Goal: Information Seeking & Learning: Learn about a topic

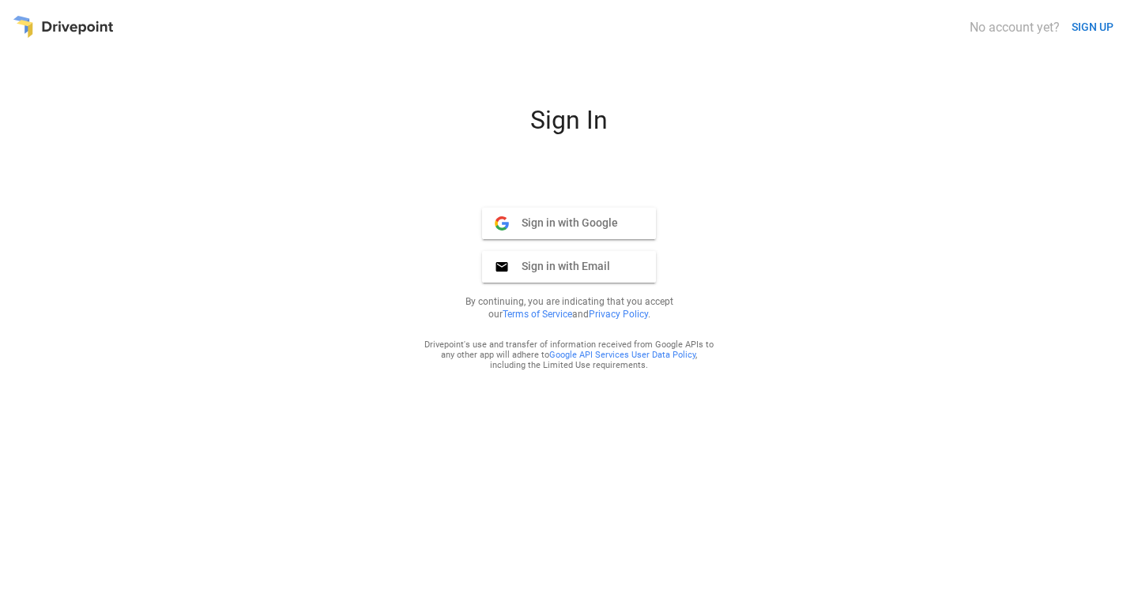
click at [564, 216] on span "Sign in with Google" at bounding box center [563, 223] width 109 height 14
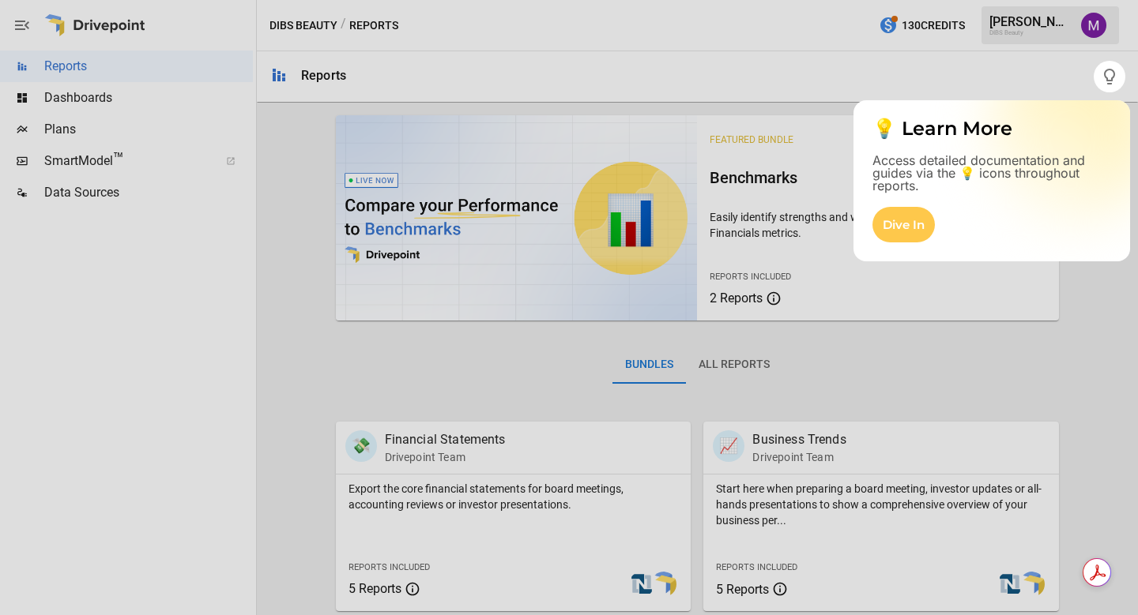
click at [134, 101] on div at bounding box center [569, 353] width 1138 height 523
click at [121, 98] on div at bounding box center [569, 353] width 1138 height 523
click at [156, 103] on div at bounding box center [569, 353] width 1138 height 523
click at [92, 95] on div at bounding box center [569, 353] width 1138 height 523
click at [1070, 88] on div at bounding box center [546, 307] width 1093 height 615
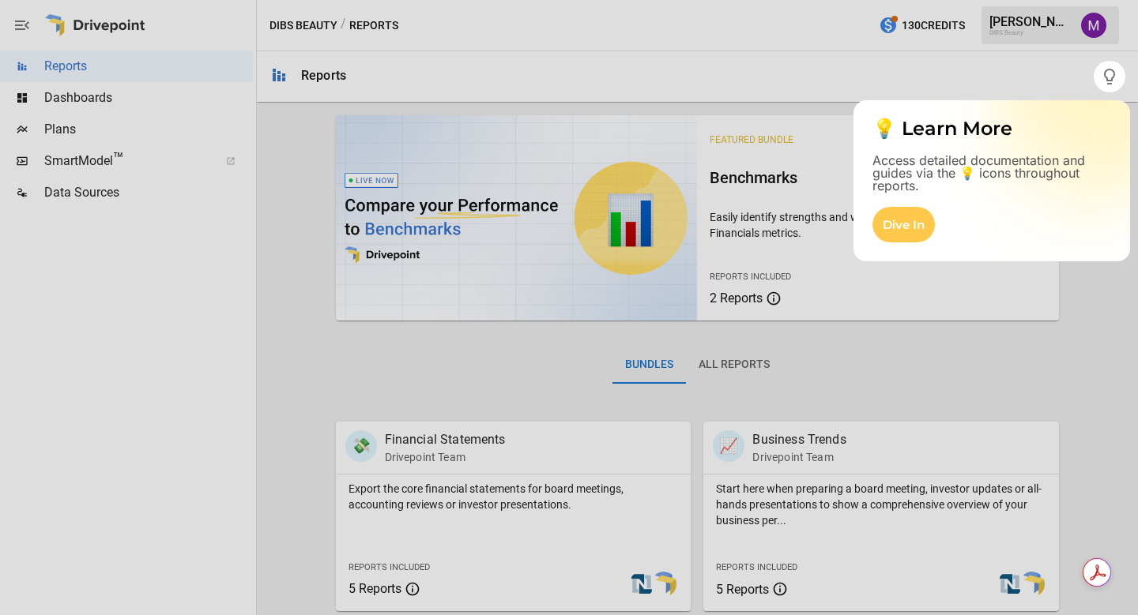
click at [920, 96] on div at bounding box center [569, 353] width 1138 height 523
click at [205, 95] on div at bounding box center [569, 353] width 1138 height 523
click at [32, 99] on div at bounding box center [569, 353] width 1138 height 523
click at [879, 217] on div "Dive In" at bounding box center [903, 225] width 62 height 36
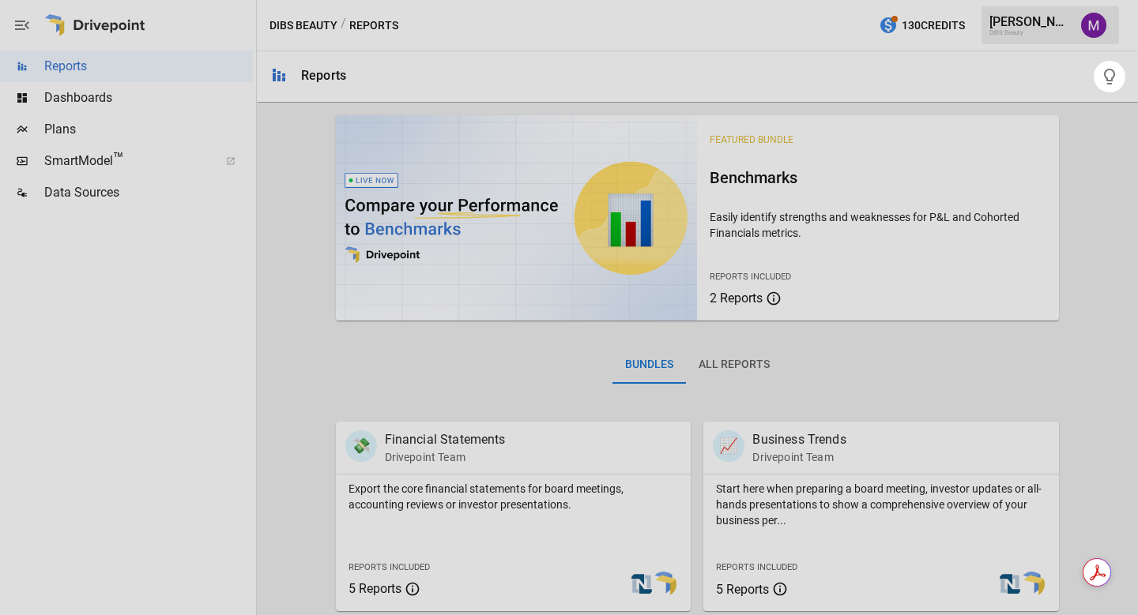
click at [148, 100] on div at bounding box center [569, 353] width 1138 height 523
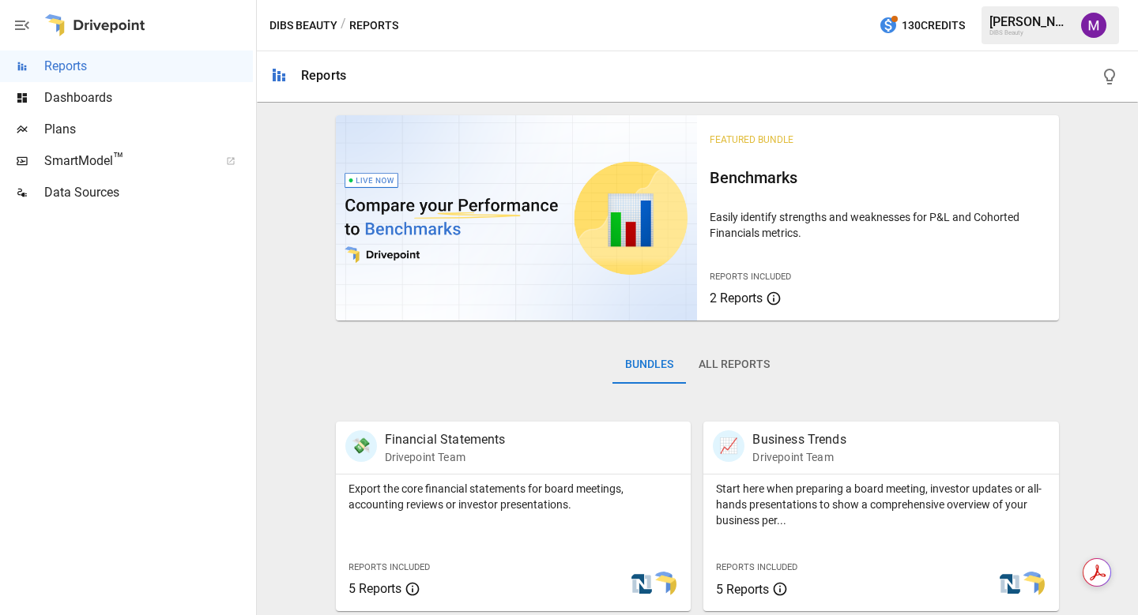
click at [141, 105] on span "Dashboards" at bounding box center [148, 97] width 209 height 19
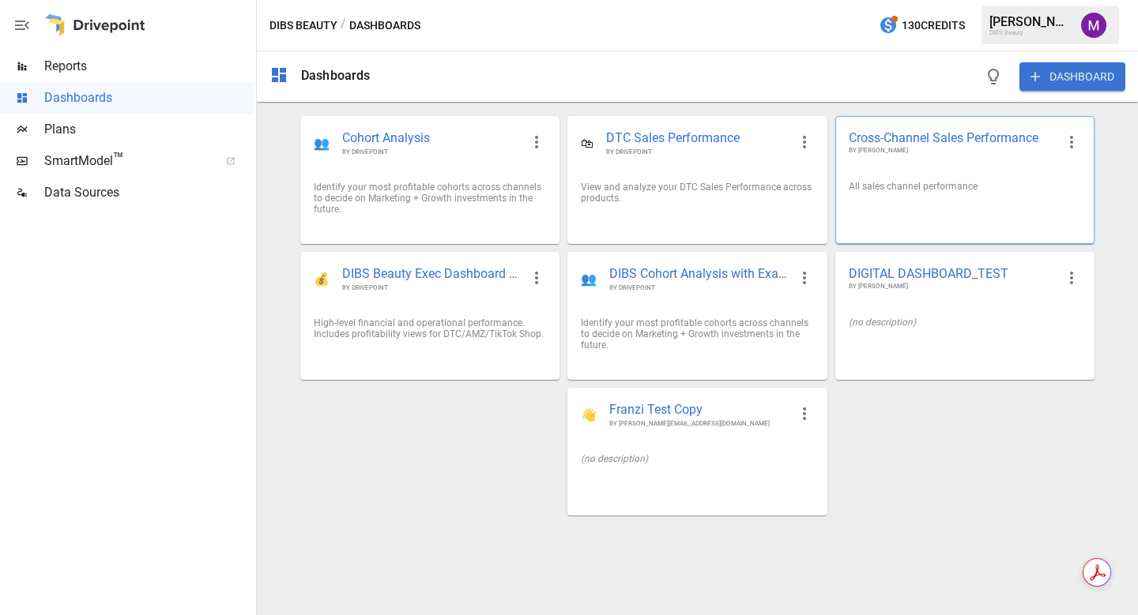
click at [916, 136] on span "Cross-Channel Sales Performance" at bounding box center [951, 138] width 207 height 17
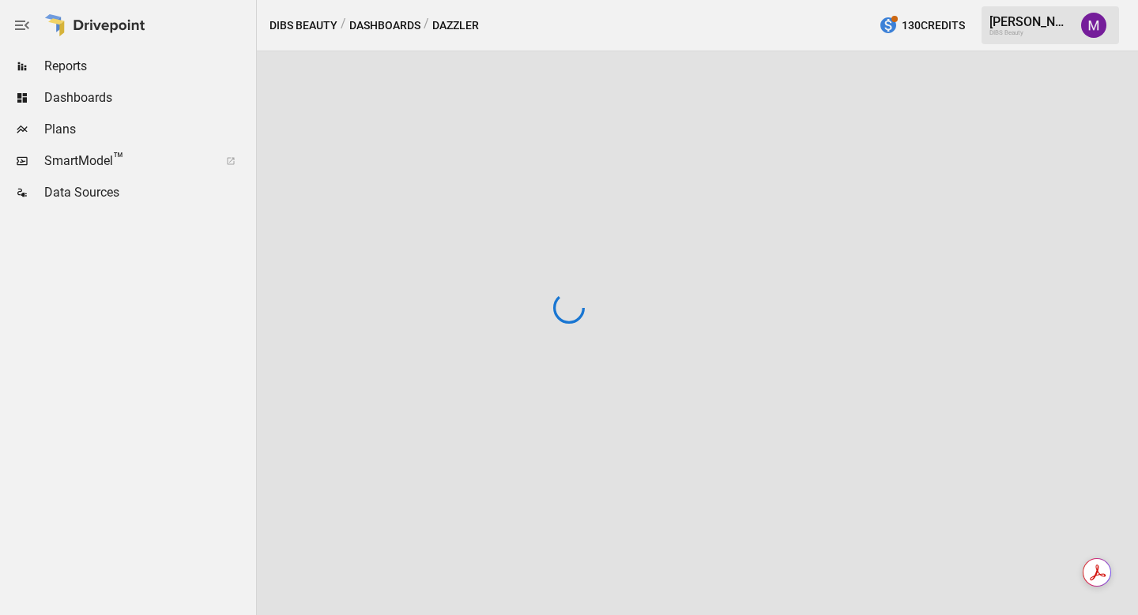
click at [916, 136] on div at bounding box center [569, 307] width 1138 height 615
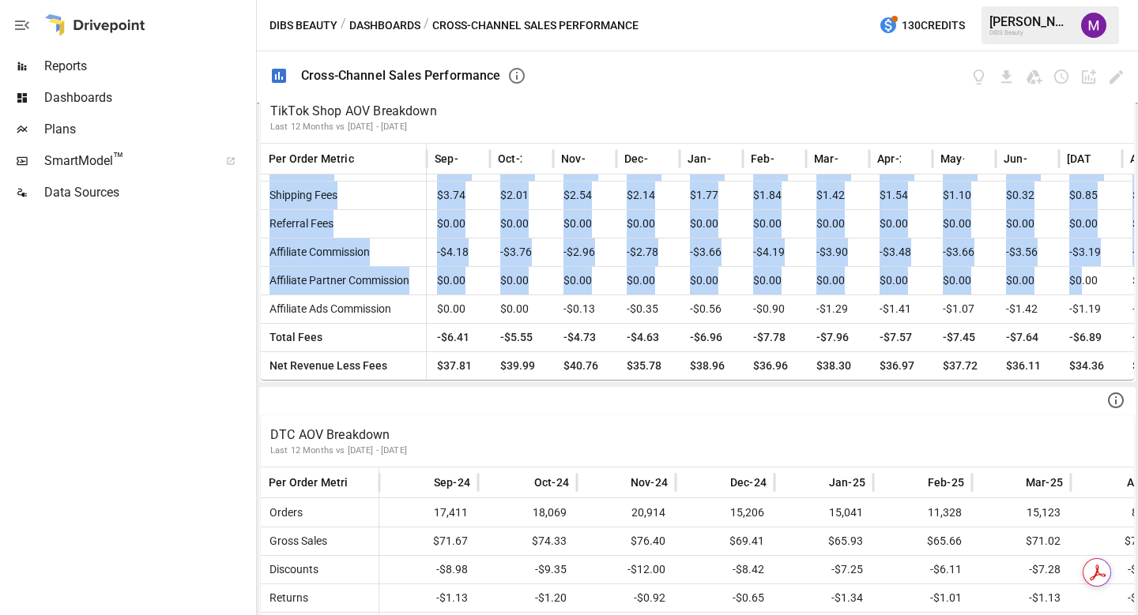
scroll to position [221, 51]
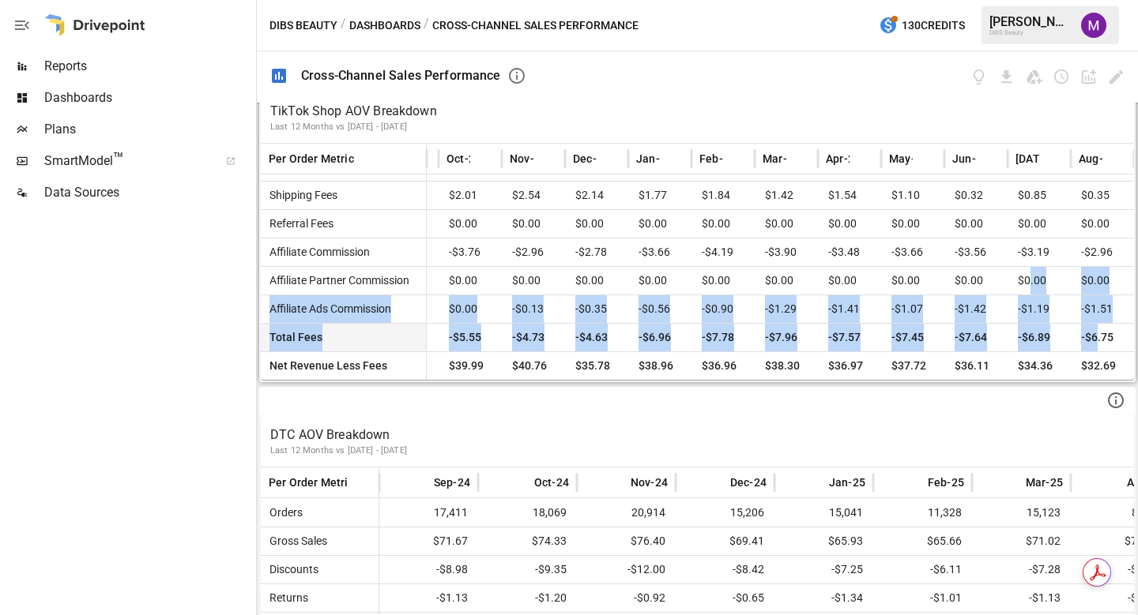
drag, startPoint x: 1081, startPoint y: 273, endPoint x: 1095, endPoint y: 332, distance: 60.2
click at [1095, 332] on div "Discounts -$4.29 -$2.02 -$10.02 -$9.98 -$6.24 -$5.15 -$5.16 -$4.43 -$4.38 -$1.8…" at bounding box center [671, 195] width 924 height 370
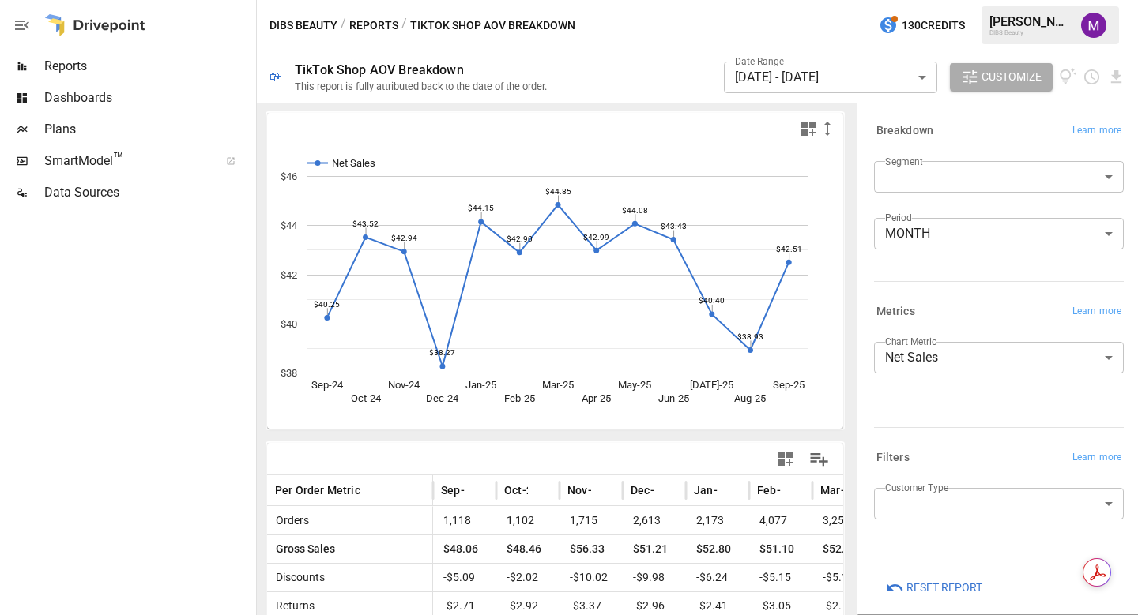
click at [756, 0] on body "Reports Dashboards Plans SmartModel ™ Data Sources DIBS Beauty / Reports / TikT…" at bounding box center [569, 0] width 1138 height 0
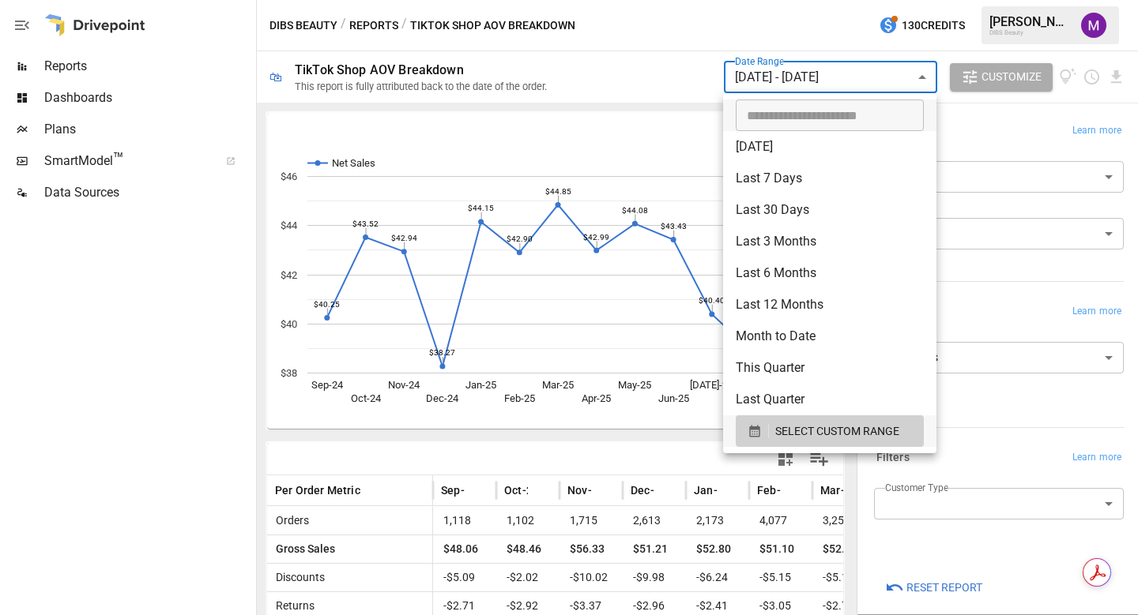
click at [764, 371] on li "This Quarter" at bounding box center [829, 368] width 213 height 32
type input "**********"
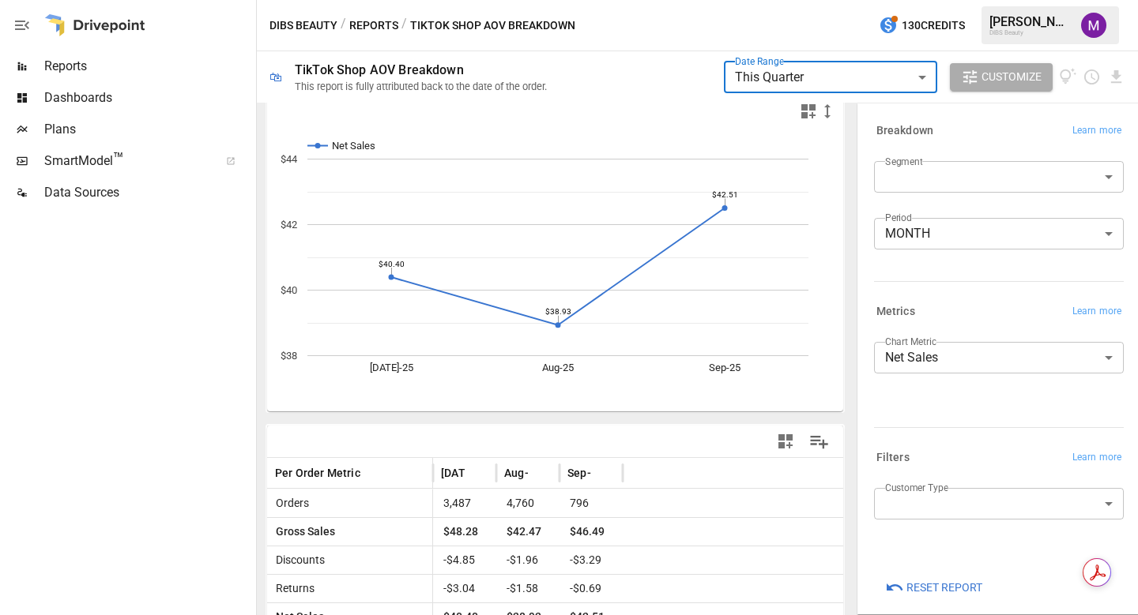
scroll to position [328, 0]
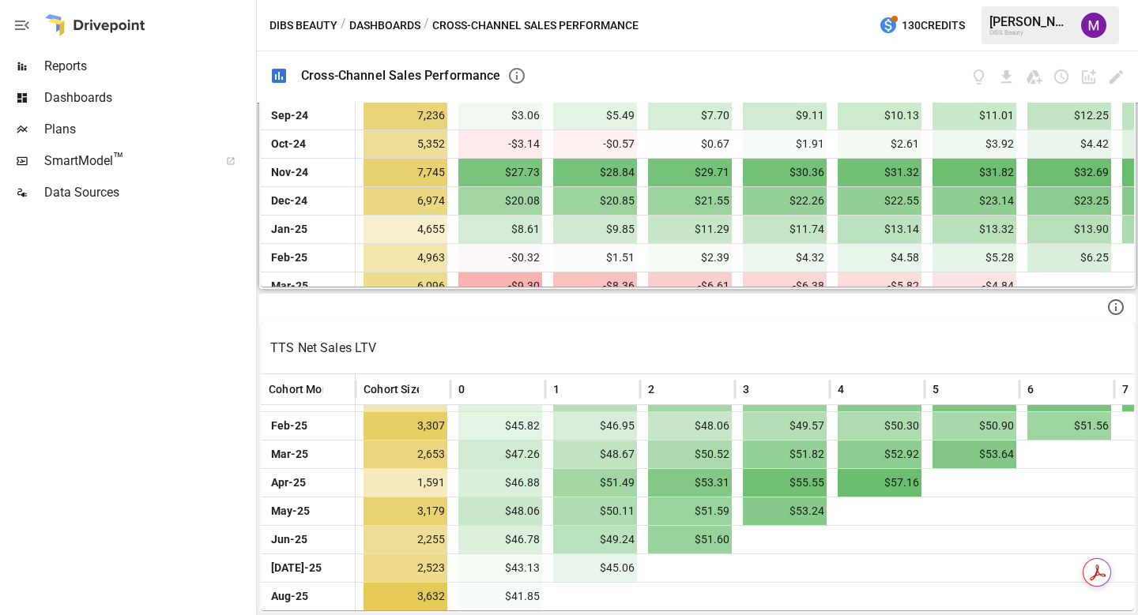
scroll to position [8, 0]
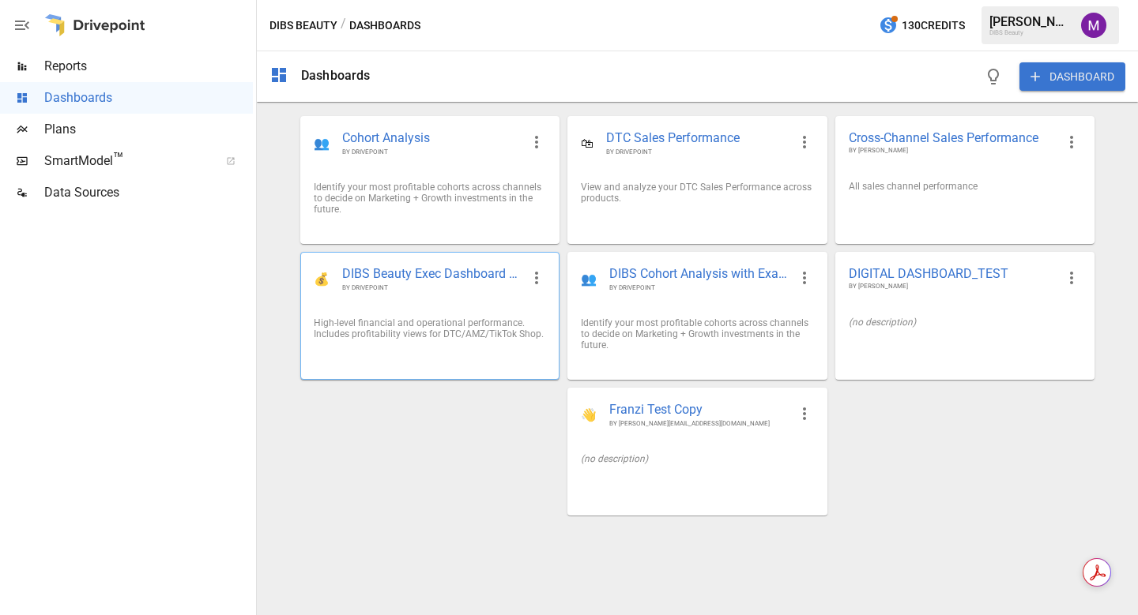
click at [414, 265] on span "DIBS Beauty Exec Dashboard 📊" at bounding box center [431, 274] width 179 height 18
click at [716, 201] on div "View and analyze your DTC Sales Performance across products." at bounding box center [697, 193] width 232 height 22
click at [663, 180] on div "View and analyze your DTC Sales Performance across products." at bounding box center [697, 192] width 258 height 47
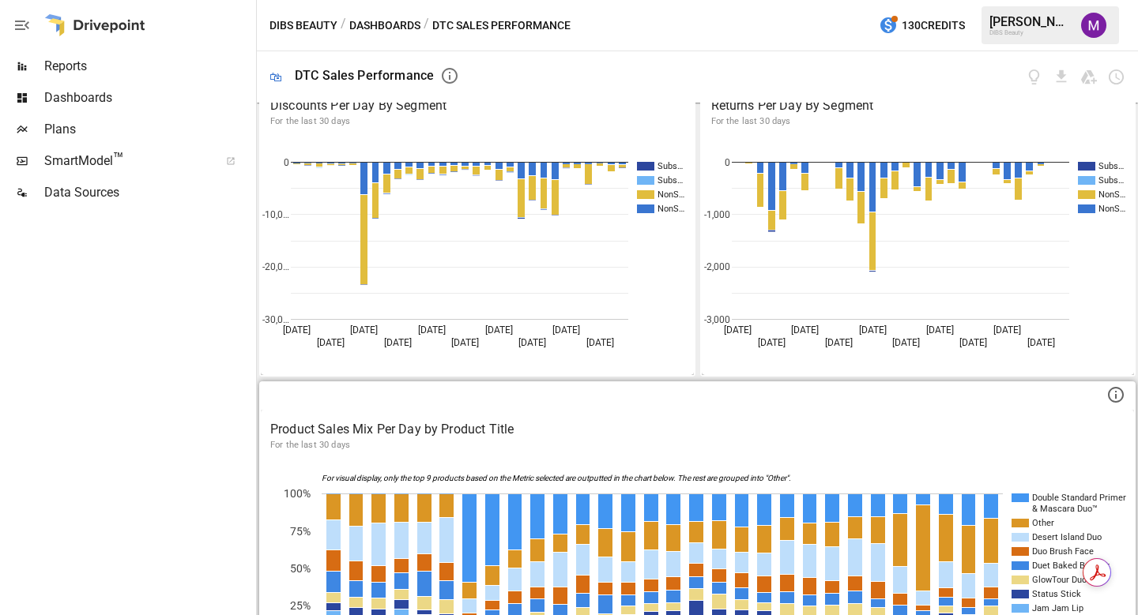
scroll to position [783, 0]
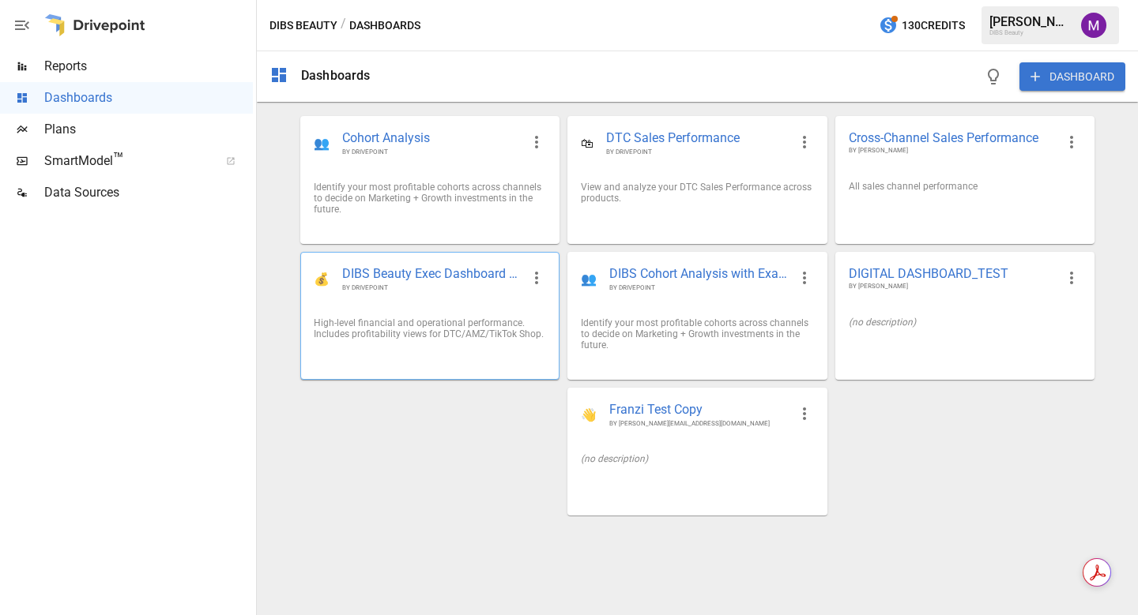
click at [445, 305] on div "💰 DIBS Beauty Exec Dashboard 📊 BY DRIVEPOINT" at bounding box center [430, 279] width 258 height 52
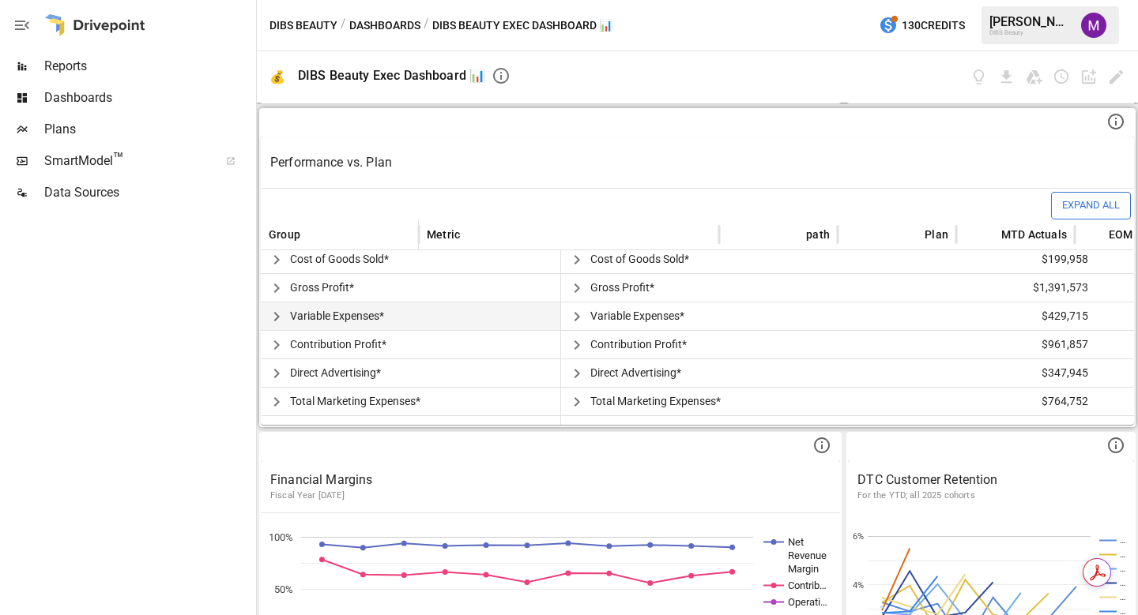
scroll to position [177, 0]
click at [468, 366] on div "Direct Advertising*" at bounding box center [411, 372] width 300 height 28
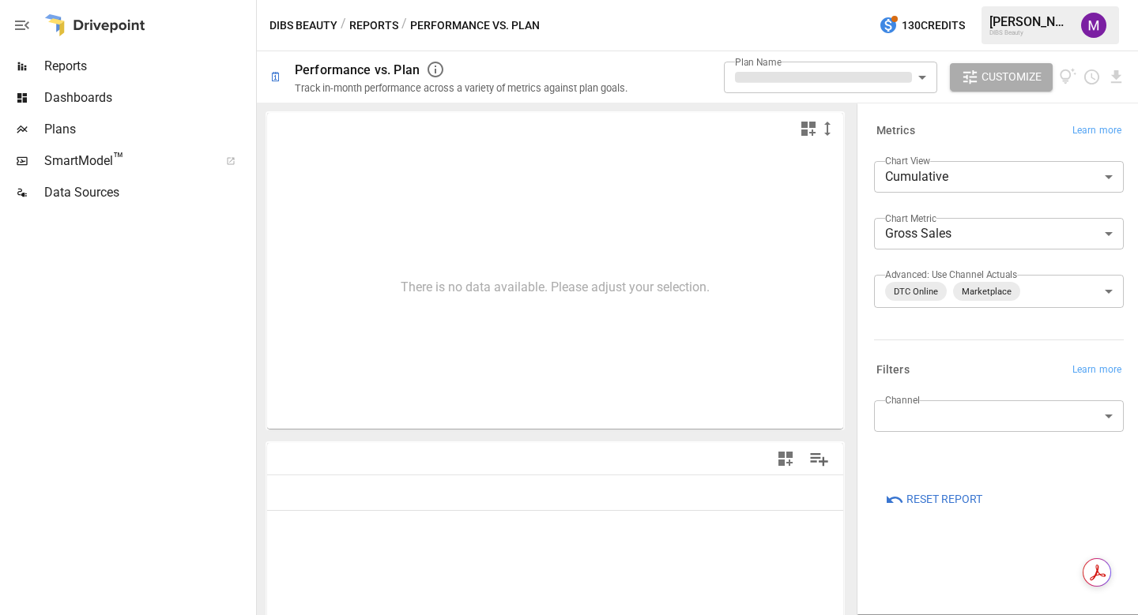
type input "**********"
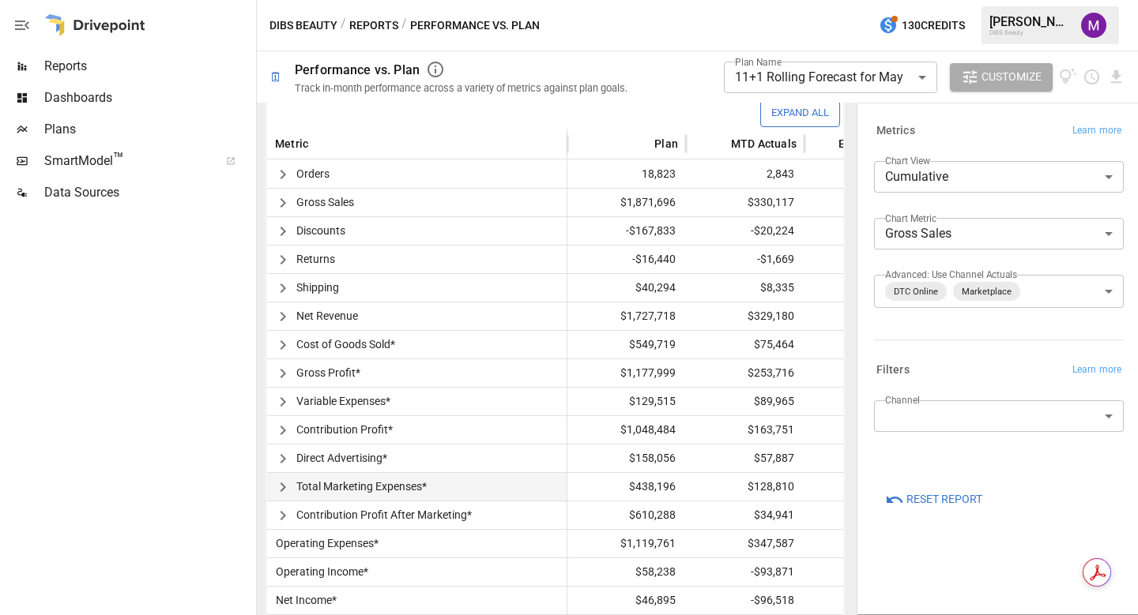
scroll to position [383, 0]
click at [286, 489] on icon "button" at bounding box center [282, 485] width 19 height 19
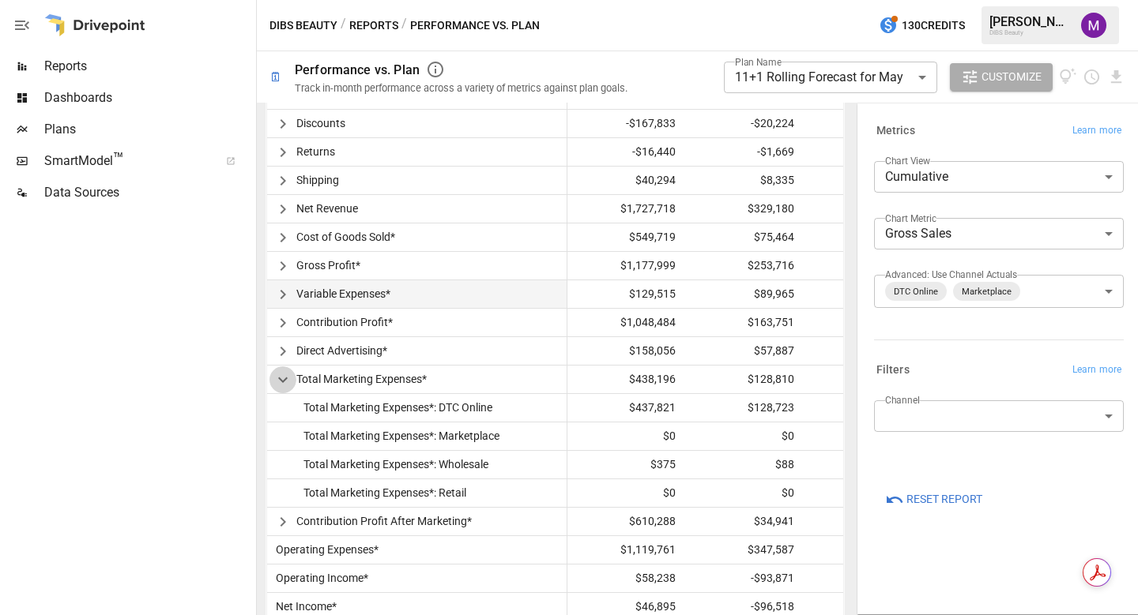
scroll to position [391, 0]
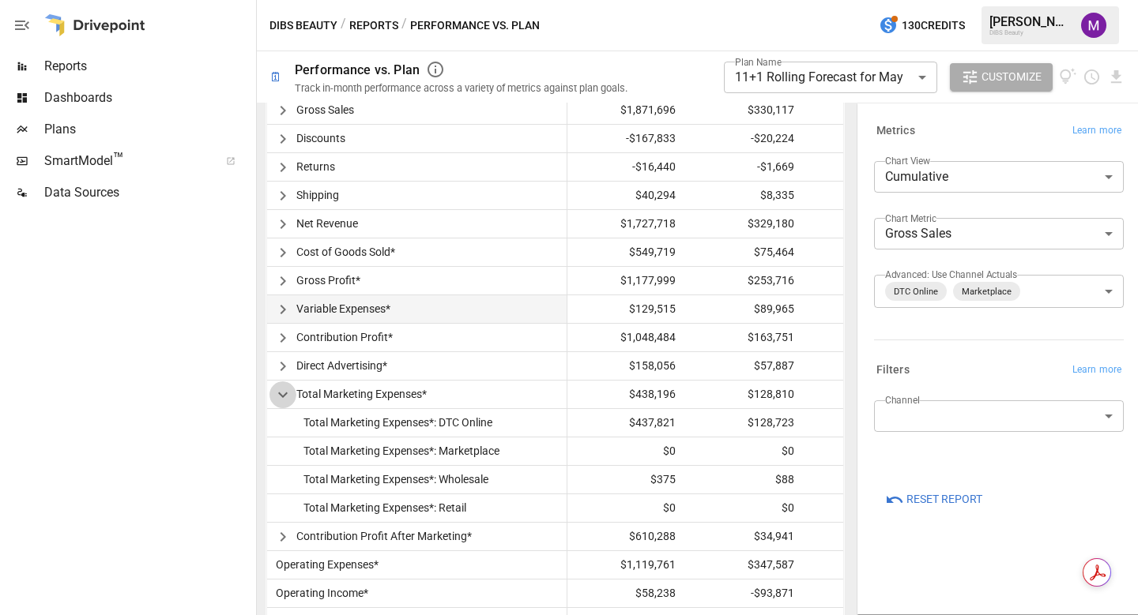
click at [284, 386] on icon "button" at bounding box center [282, 395] width 19 height 19
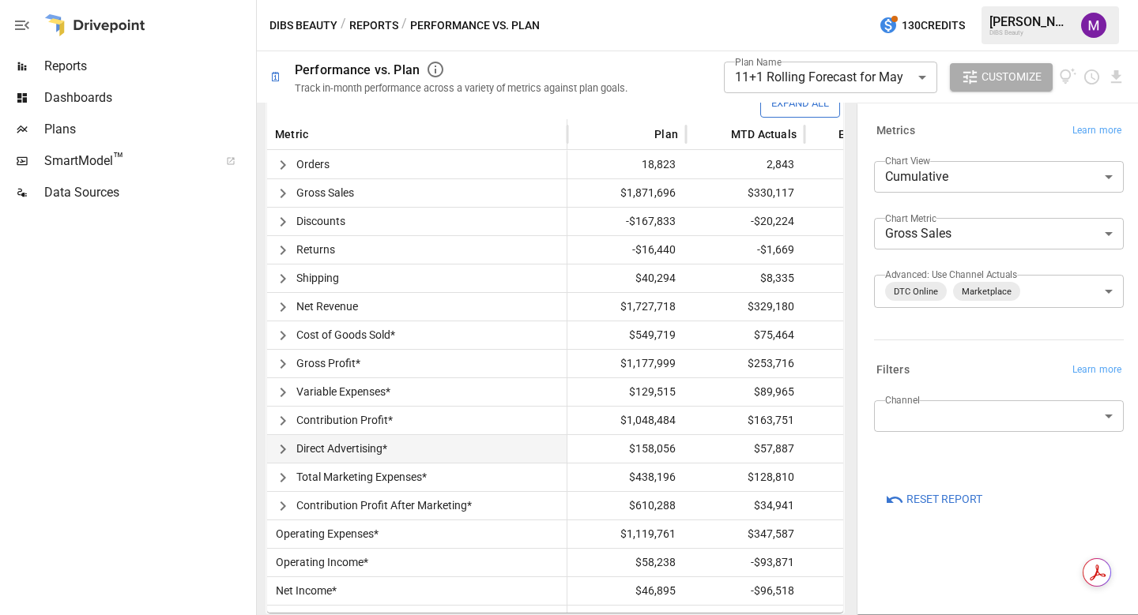
scroll to position [116, 0]
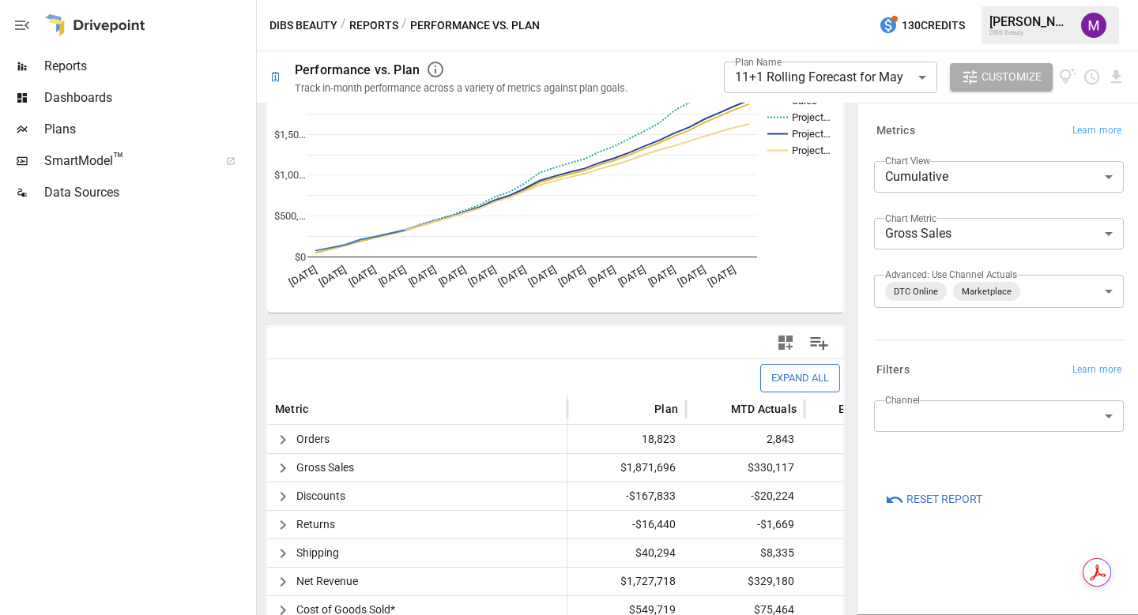
click at [837, 0] on body "**********" at bounding box center [569, 0] width 1138 height 0
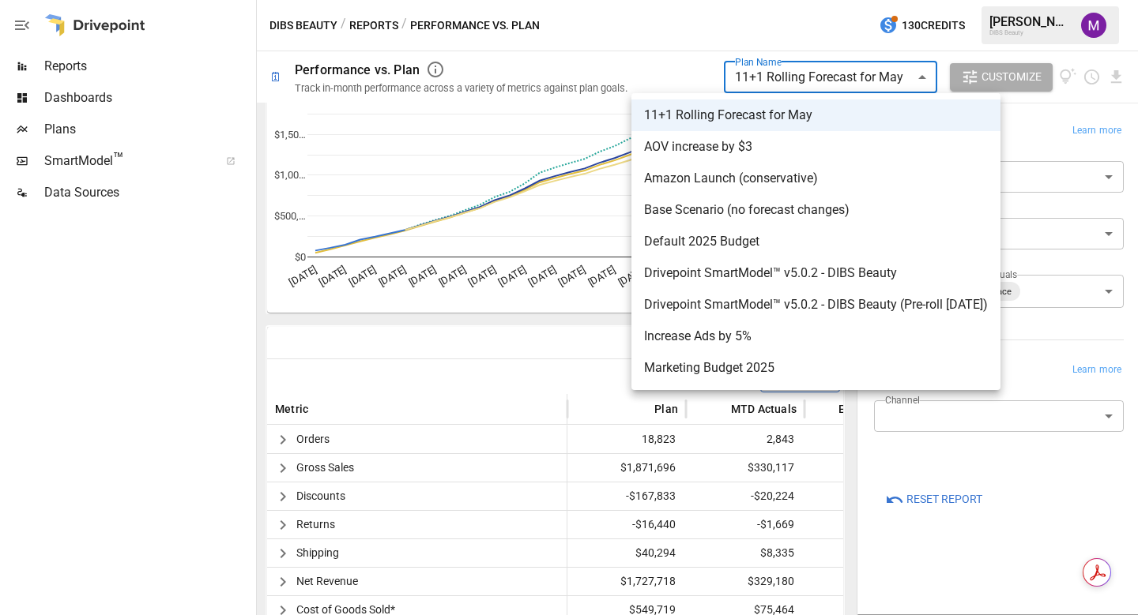
click at [833, 82] on div at bounding box center [569, 307] width 1138 height 615
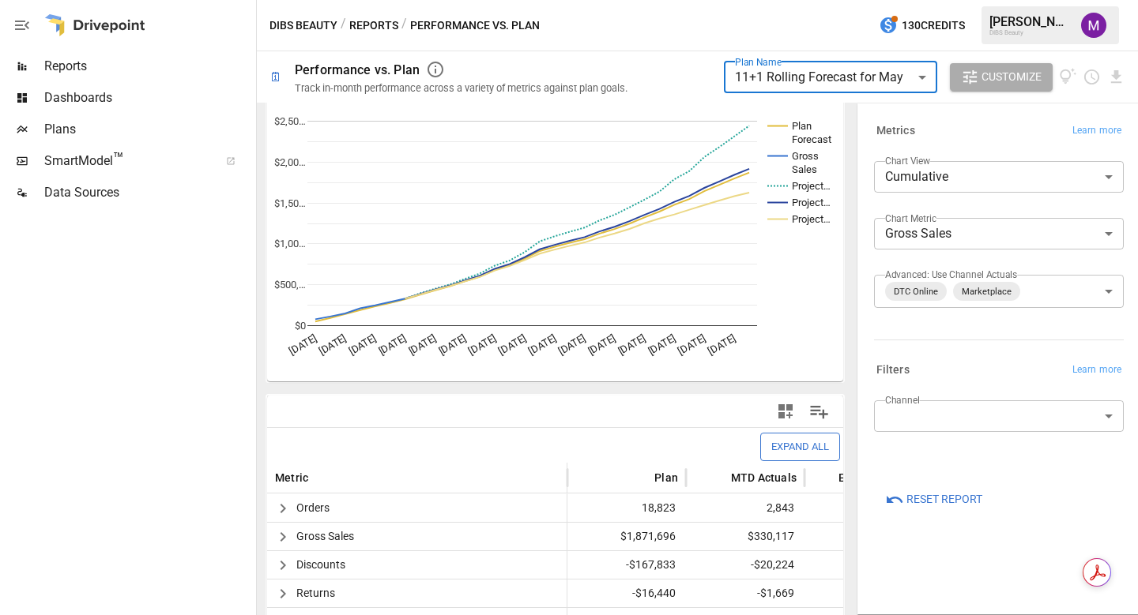
scroll to position [0, 0]
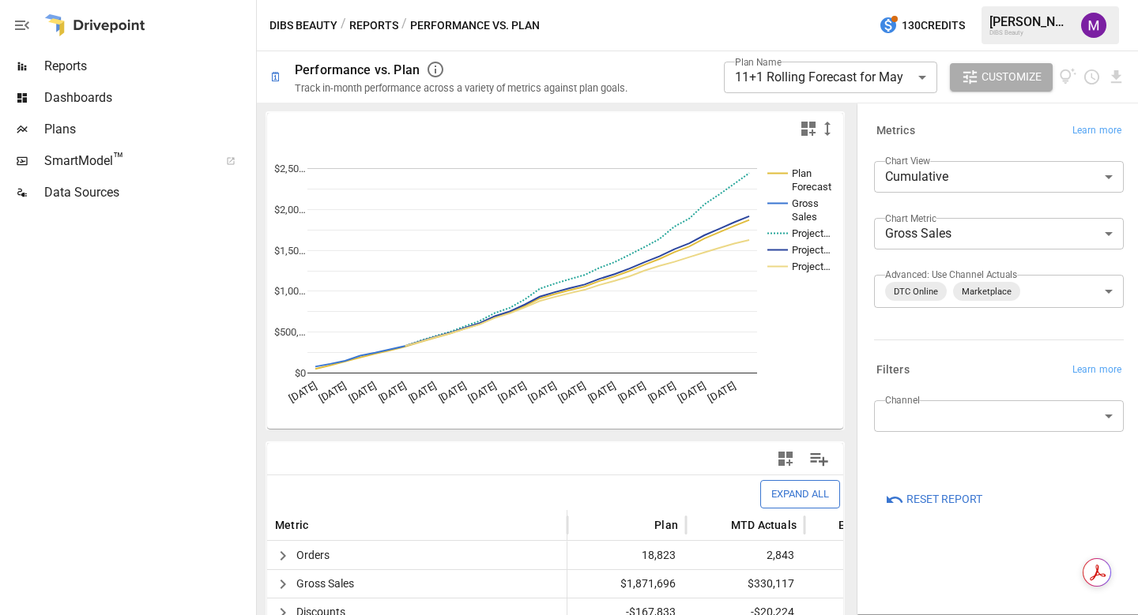
click at [973, 119] on div "Metrics Learn more" at bounding box center [995, 128] width 256 height 28
click at [998, 70] on span "Customize" at bounding box center [1011, 77] width 60 height 20
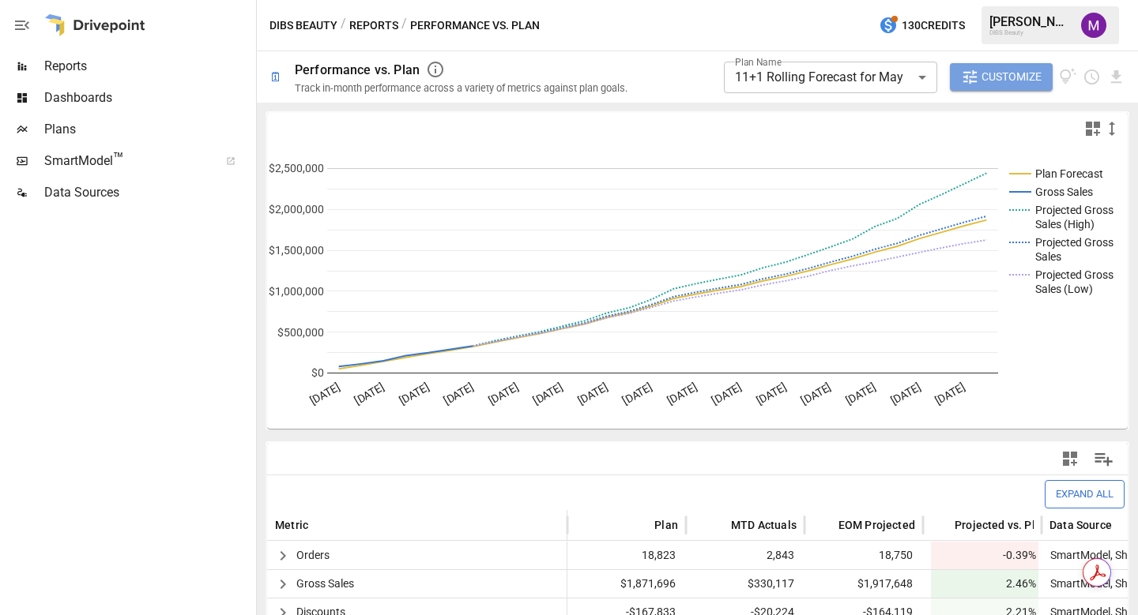
click at [1004, 70] on span "Customize" at bounding box center [1011, 77] width 60 height 20
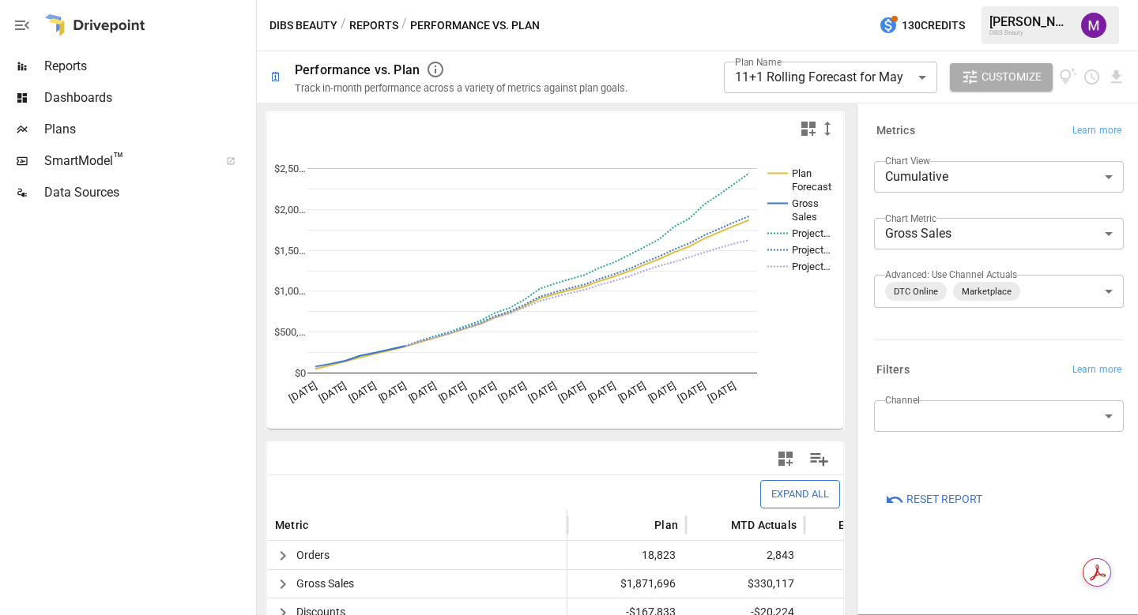
click at [809, 444] on button "Manage Columns" at bounding box center [819, 460] width 36 height 36
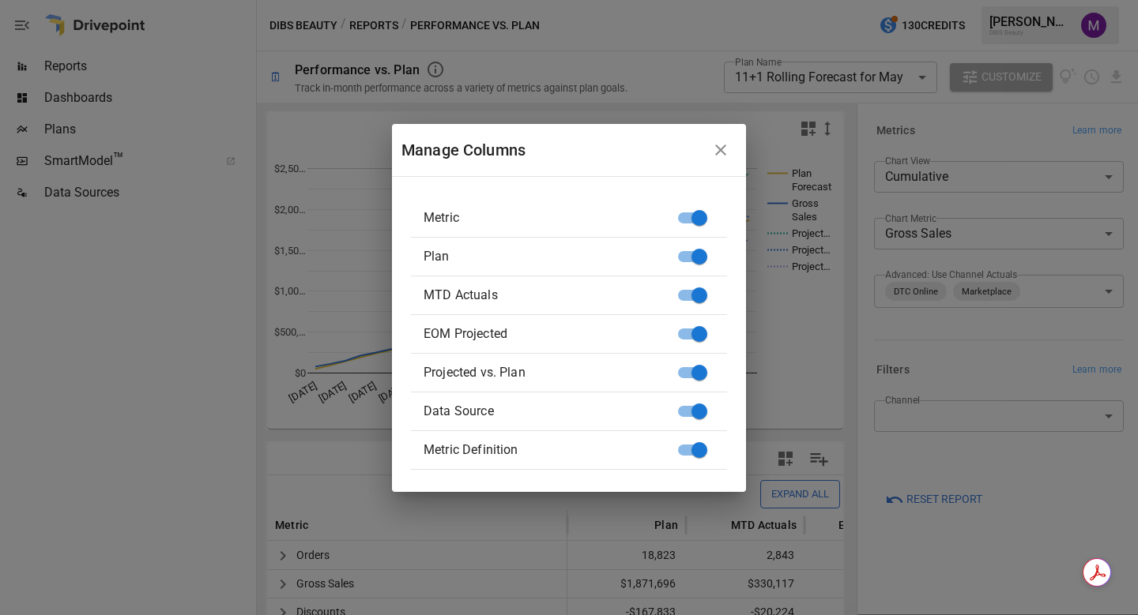
click at [714, 153] on icon "button" at bounding box center [720, 150] width 19 height 19
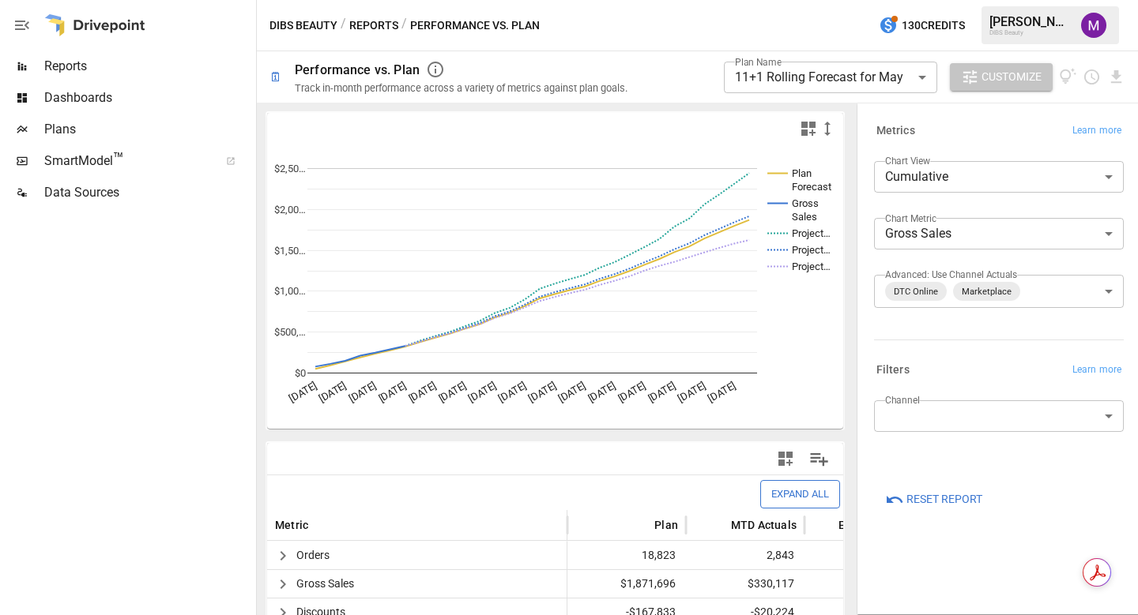
click at [953, 73] on button "Customize" at bounding box center [1001, 77] width 103 height 28
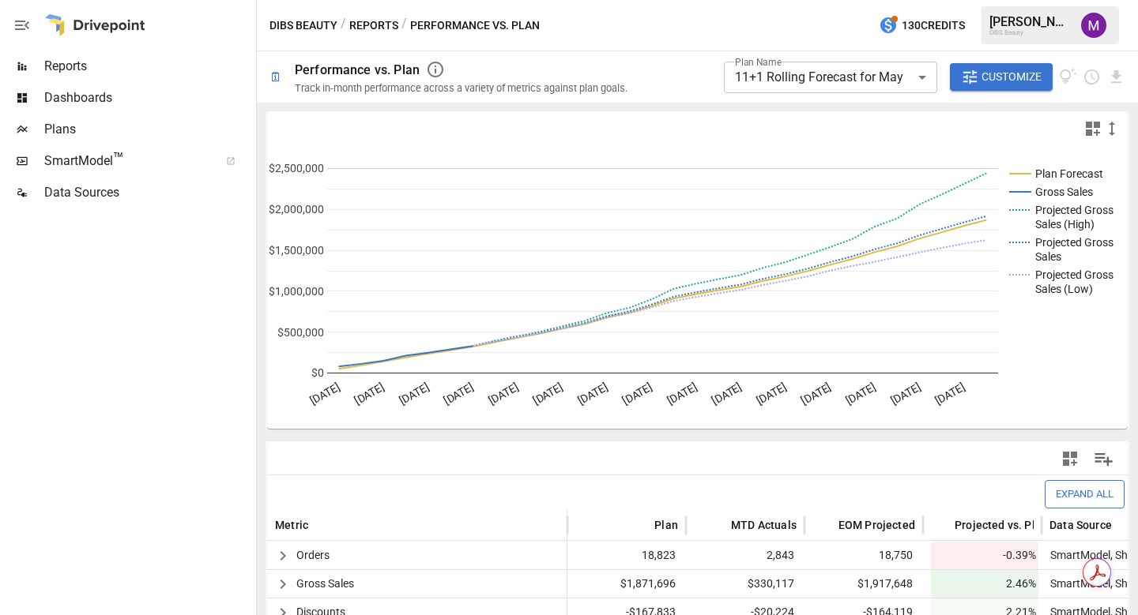
click at [388, 27] on button "Reports" at bounding box center [373, 26] width 49 height 20
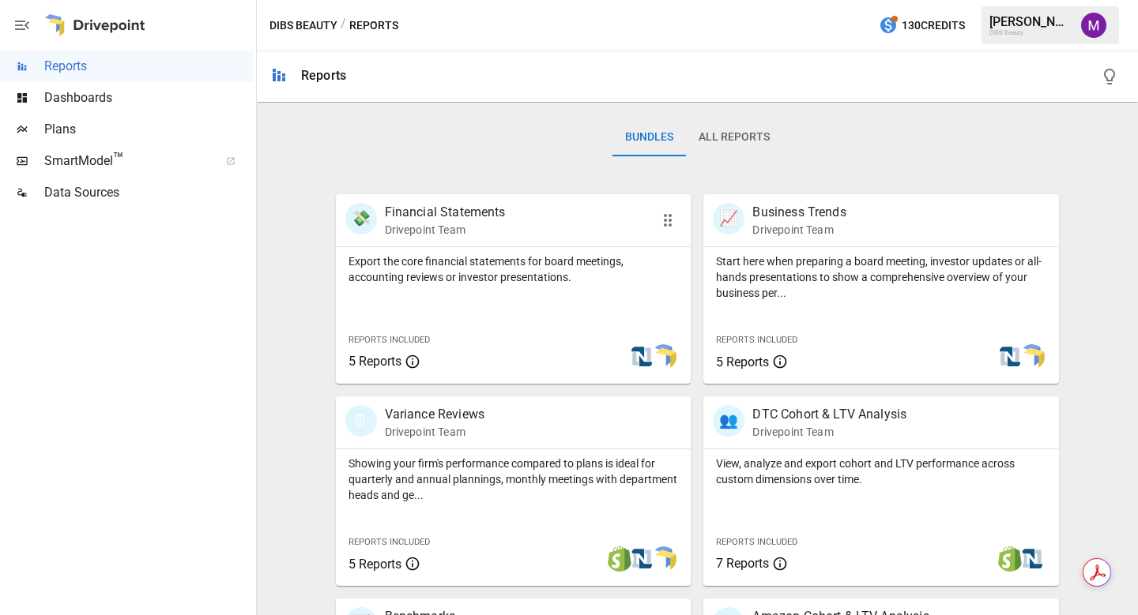
scroll to position [312, 0]
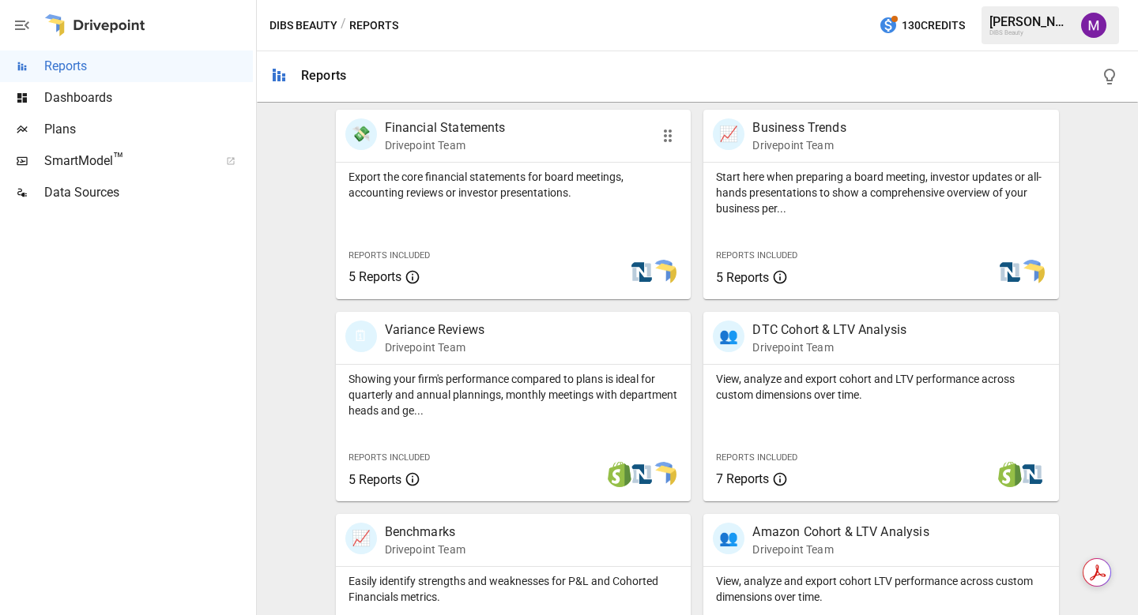
click at [457, 124] on p "Financial Statements" at bounding box center [445, 128] width 121 height 19
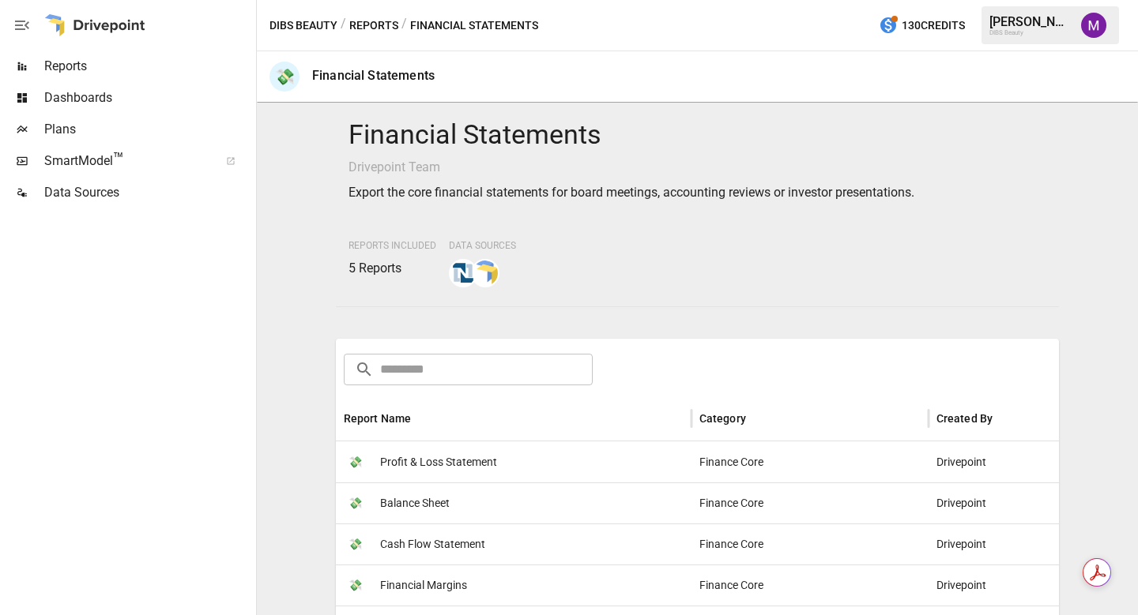
scroll to position [24, 0]
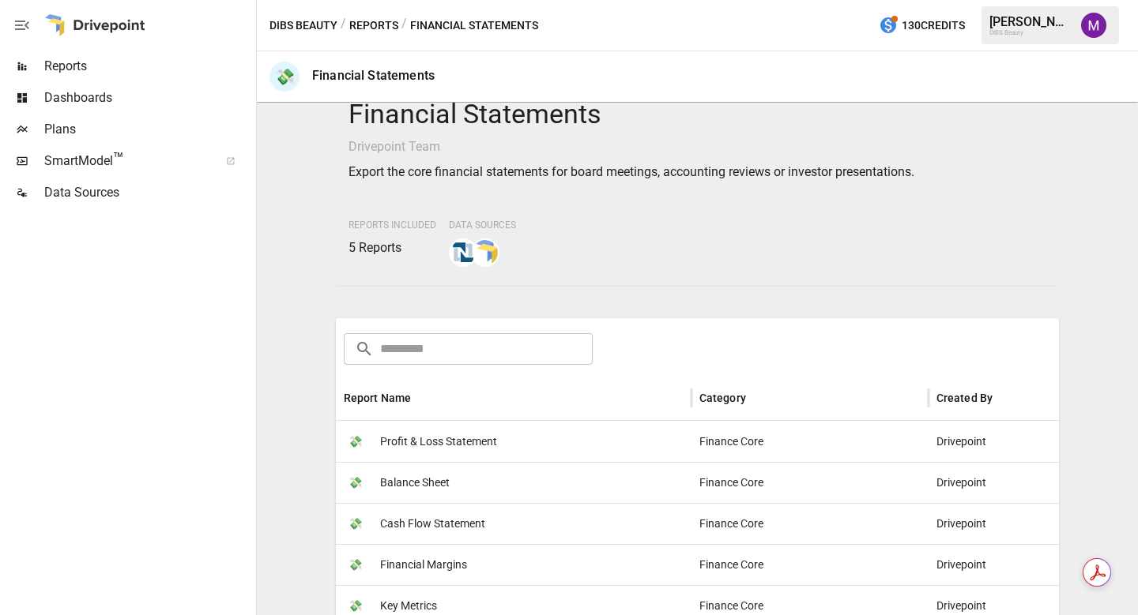
click at [494, 490] on div "💸 Balance Sheet" at bounding box center [514, 482] width 356 height 41
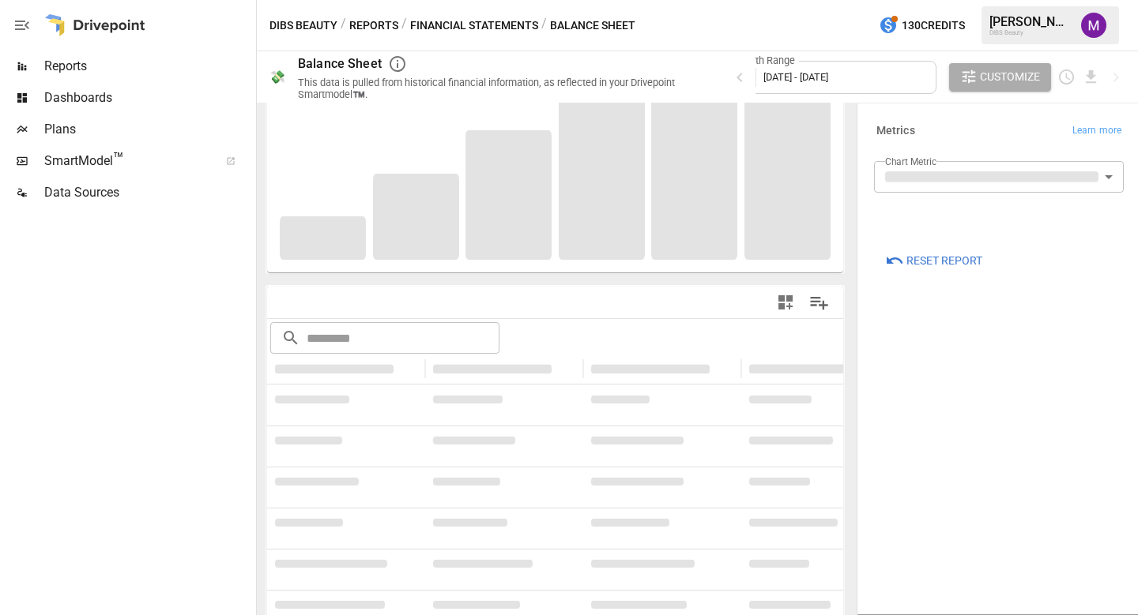
scroll to position [163, 0]
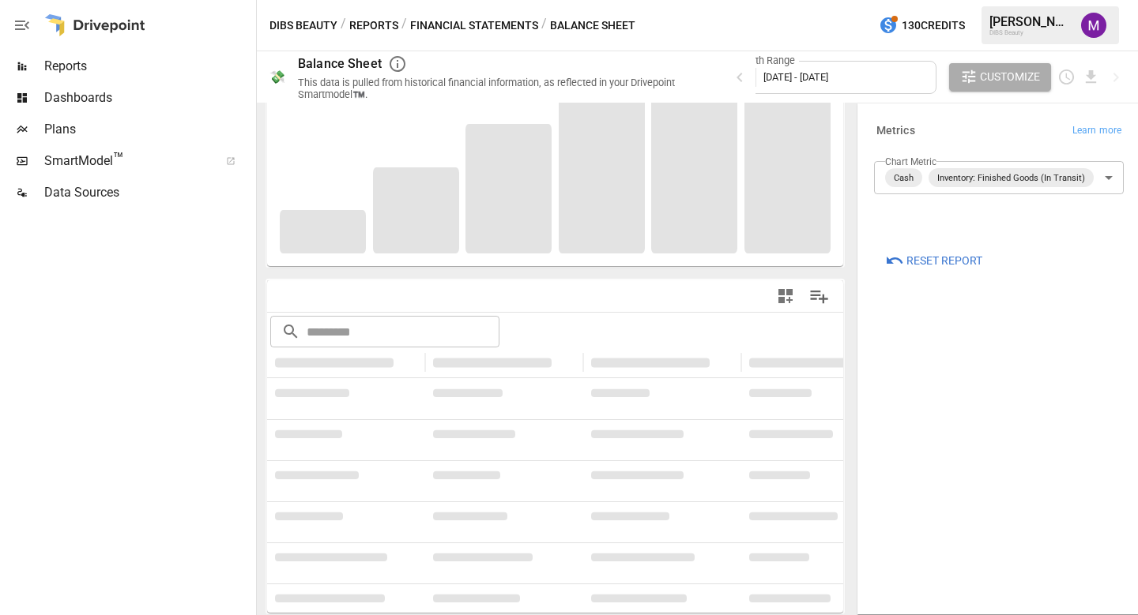
click at [785, 71] on span "[DATE] - [DATE]" at bounding box center [795, 77] width 65 height 12
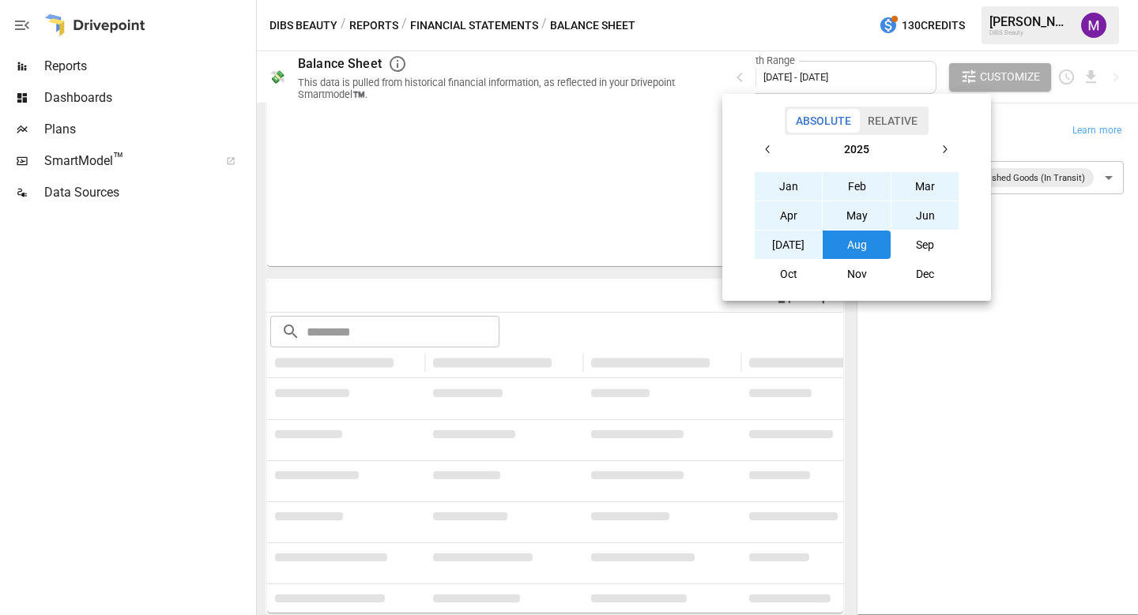
scroll to position [0, 0]
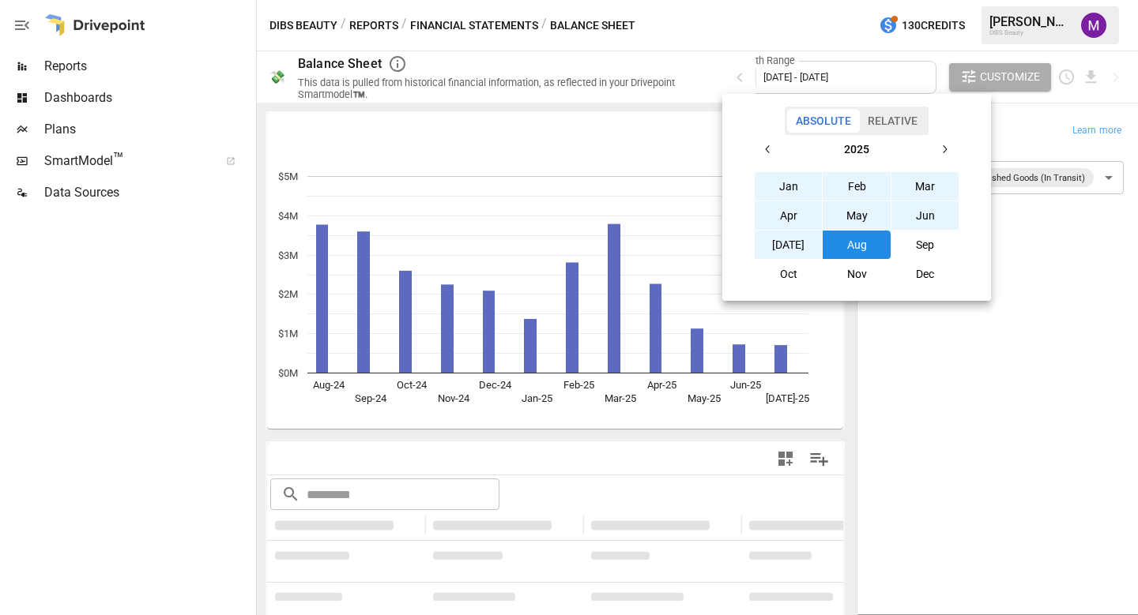
click at [860, 256] on button "Aug" at bounding box center [856, 245] width 68 height 28
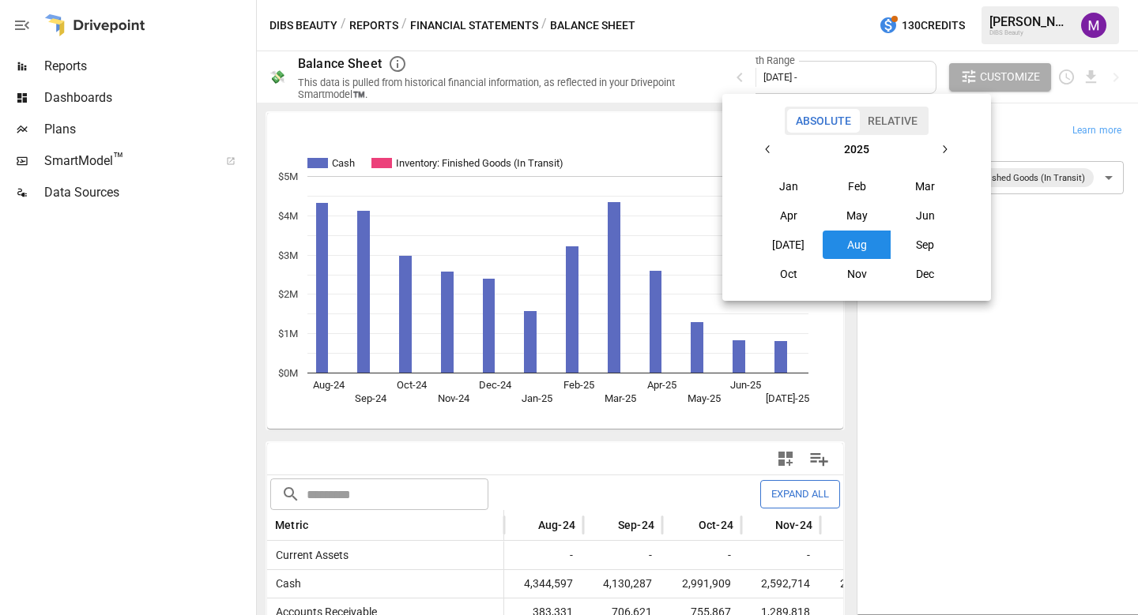
click at [155, 391] on div at bounding box center [569, 307] width 1138 height 615
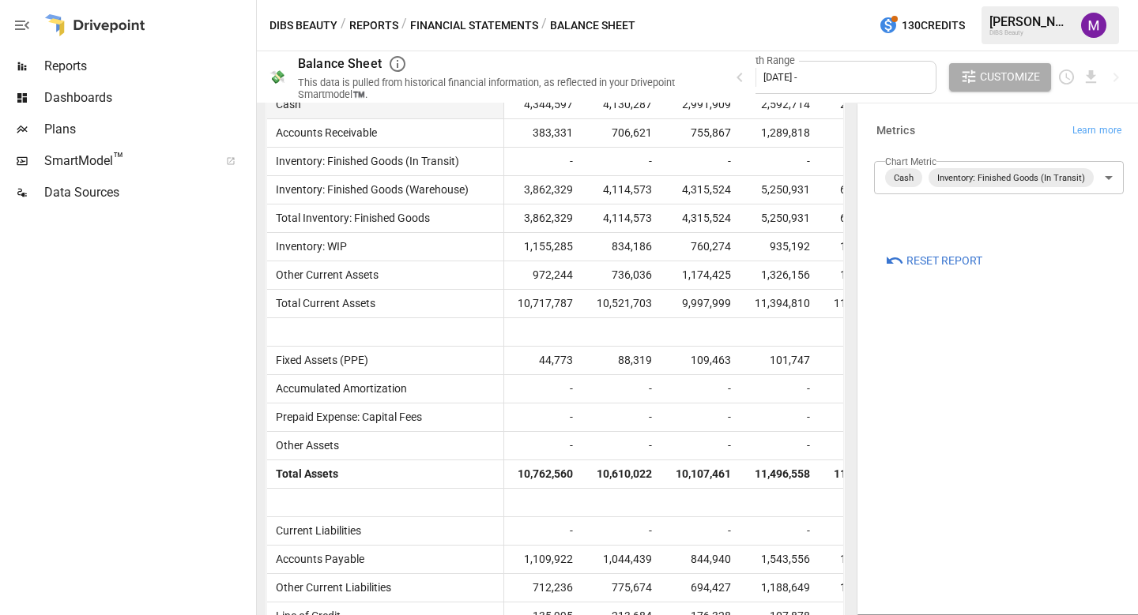
scroll to position [229, 0]
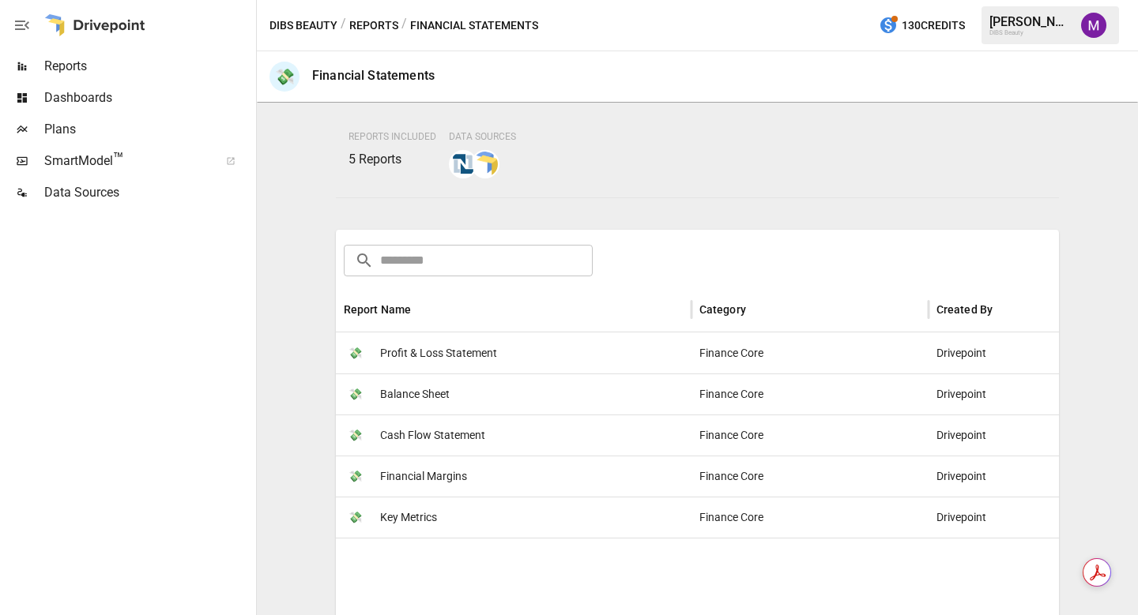
scroll to position [112, 0]
click at [430, 481] on span "Financial Margins" at bounding box center [423, 477] width 87 height 40
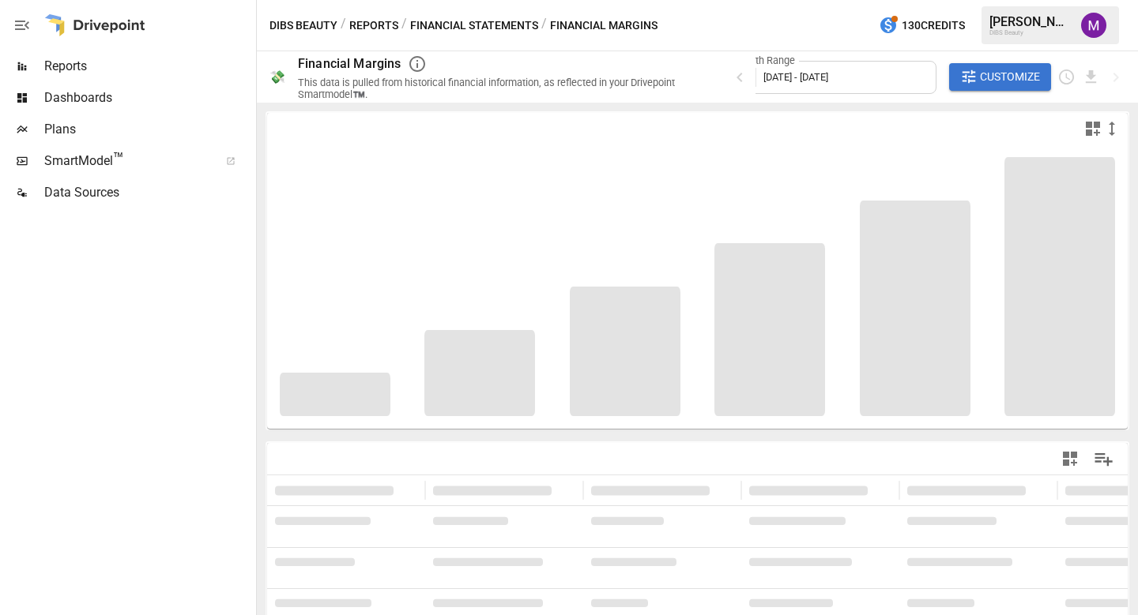
click at [828, 78] on span "[DATE] - [DATE]" at bounding box center [795, 77] width 65 height 12
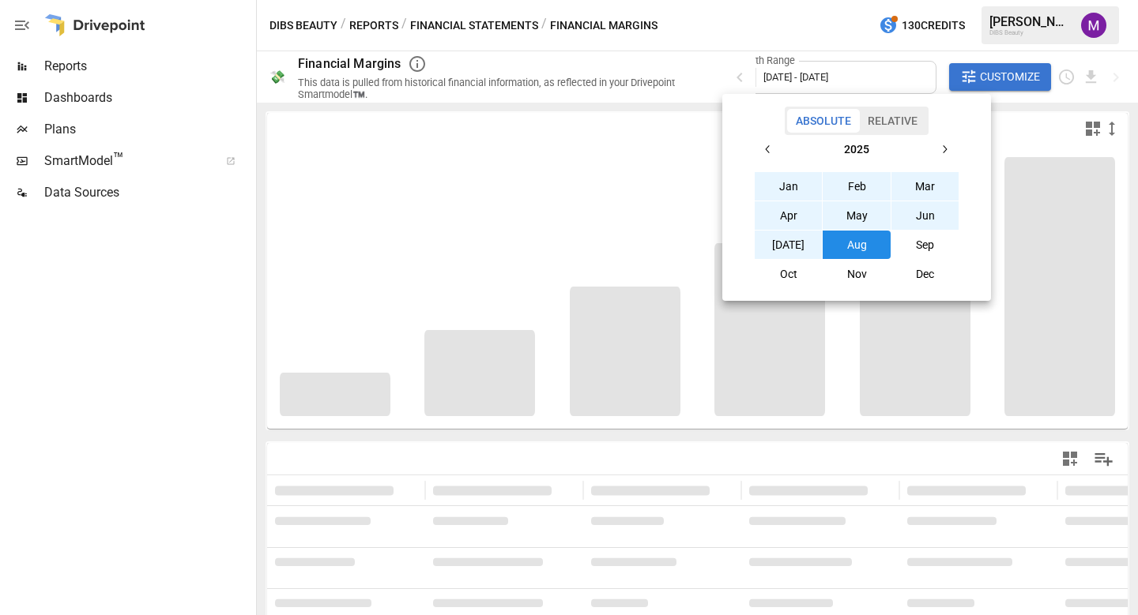
click at [834, 250] on button "Aug" at bounding box center [856, 245] width 68 height 28
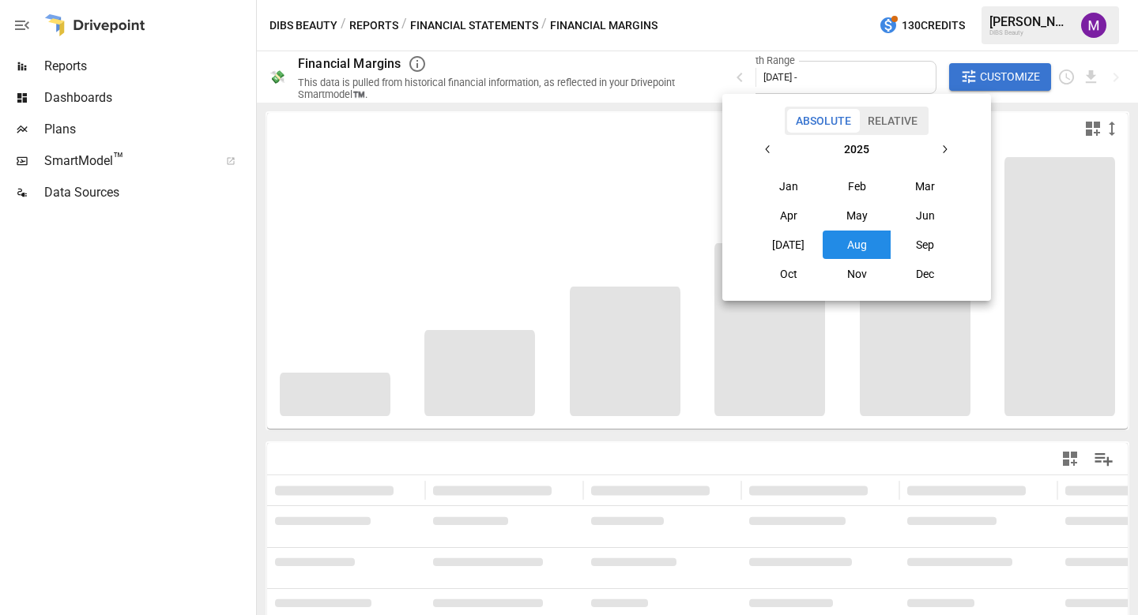
click at [834, 250] on button "Aug" at bounding box center [856, 245] width 68 height 28
click at [183, 435] on div at bounding box center [569, 307] width 1138 height 615
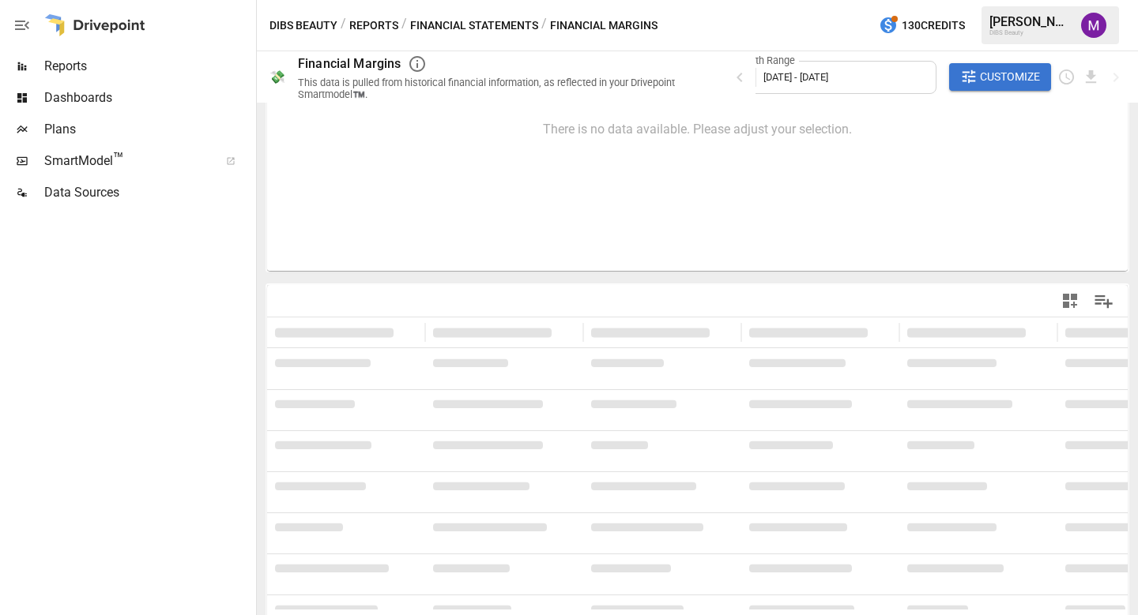
scroll to position [163, 0]
click at [818, 80] on span "[DATE] - [DATE]" at bounding box center [795, 77] width 65 height 12
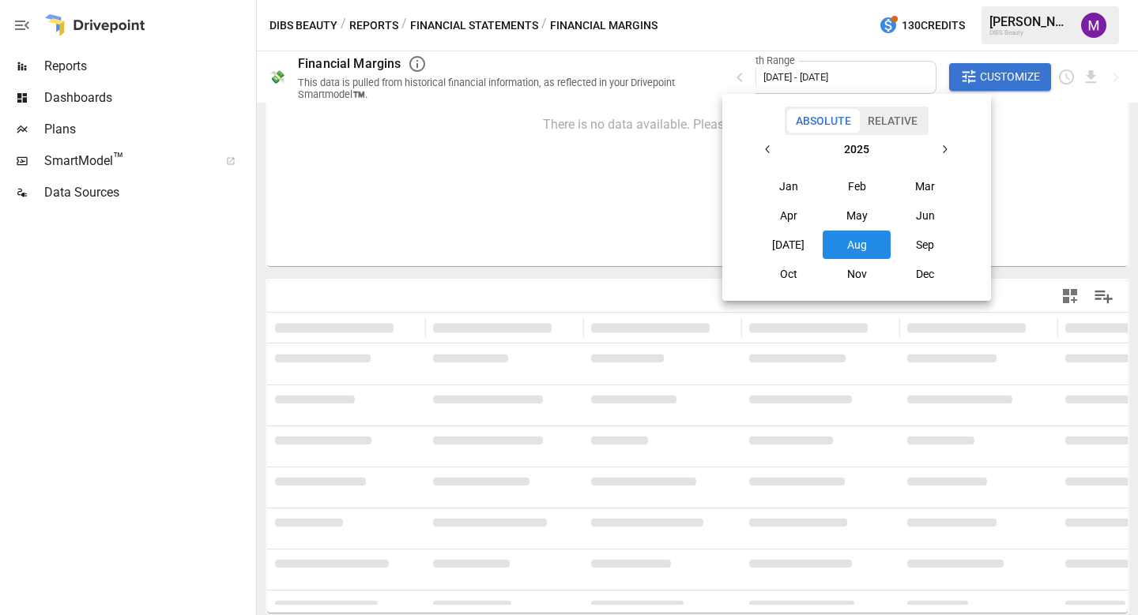
click at [797, 174] on button "Jan" at bounding box center [788, 186] width 68 height 28
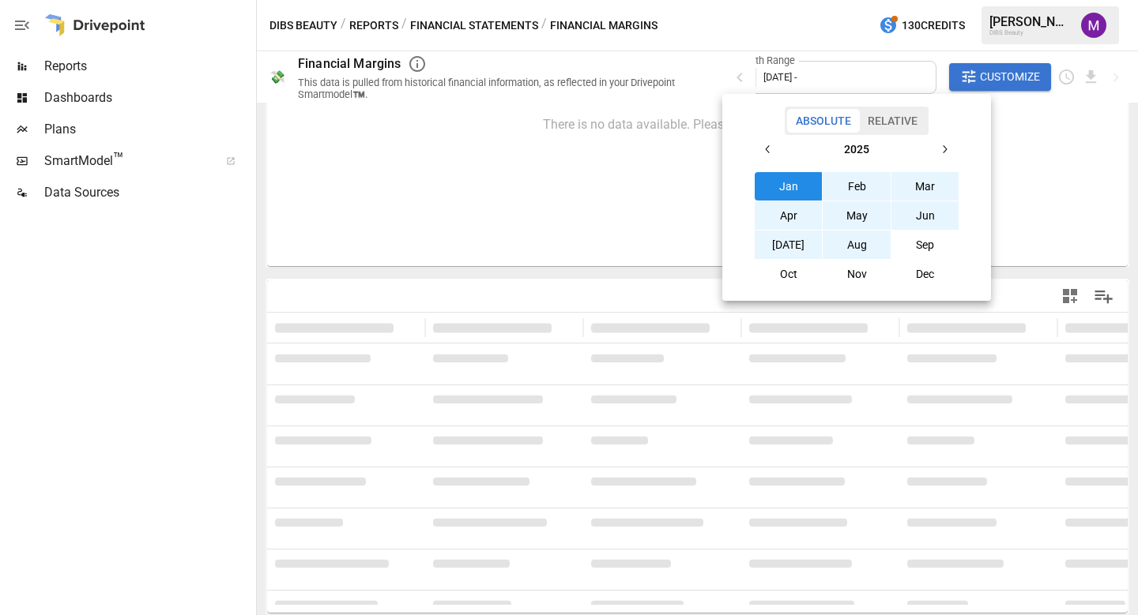
click at [845, 237] on button "Aug" at bounding box center [856, 245] width 68 height 28
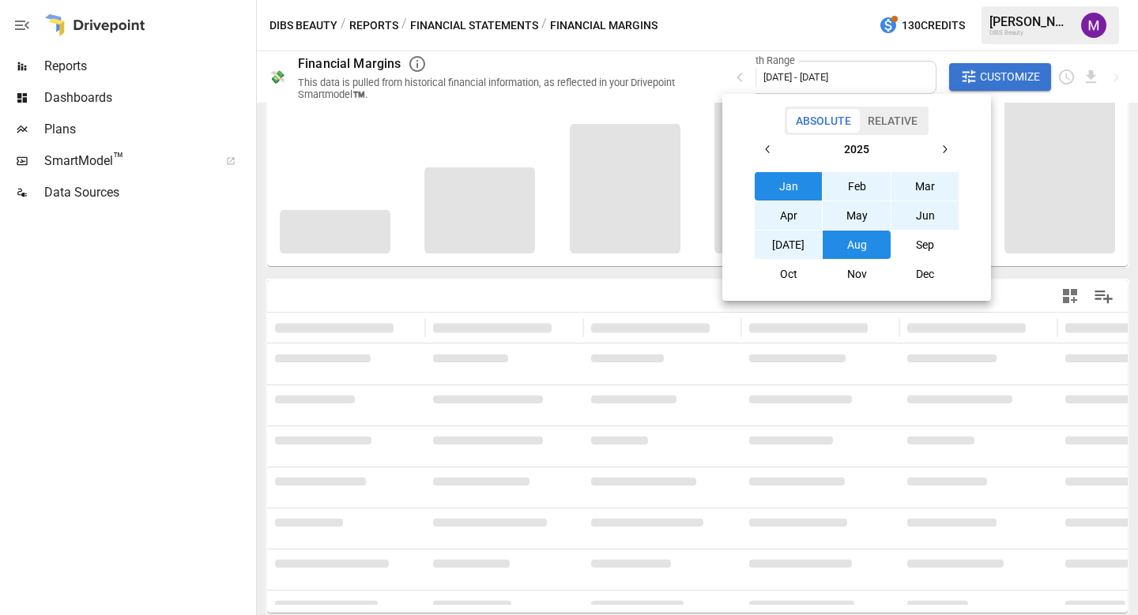
click at [129, 404] on div at bounding box center [569, 307] width 1138 height 615
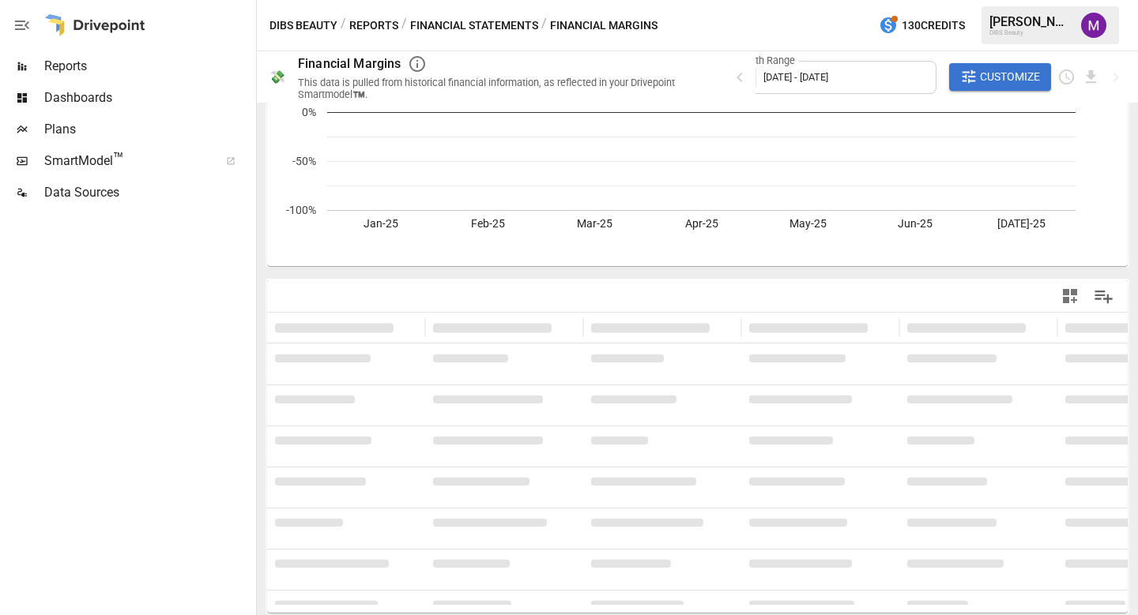
scroll to position [154, 0]
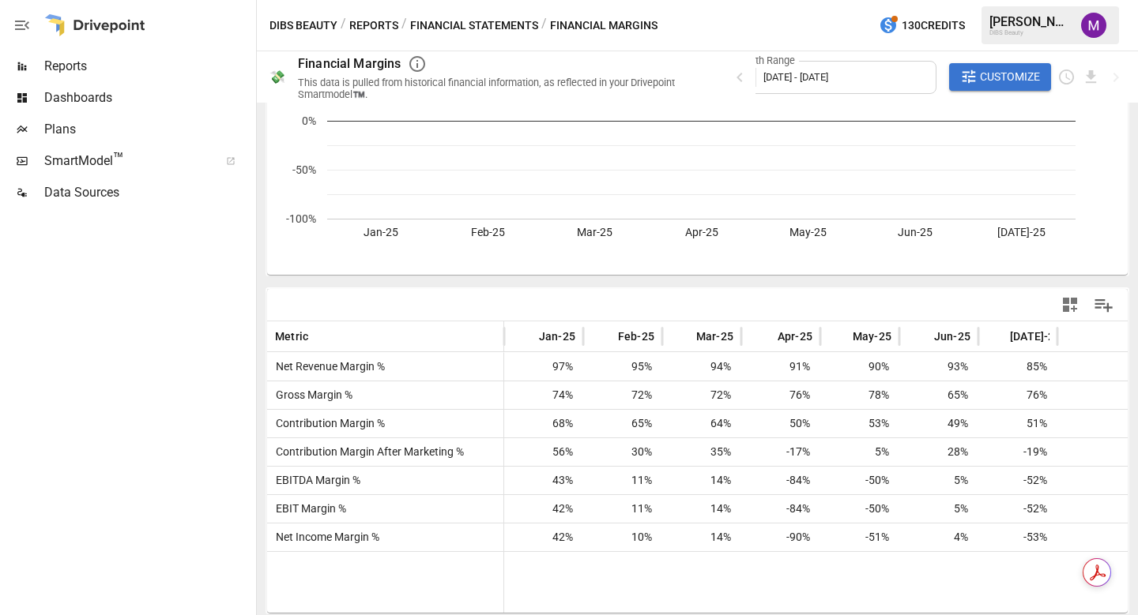
click at [466, 21] on button "Financial Statements" at bounding box center [474, 26] width 128 height 20
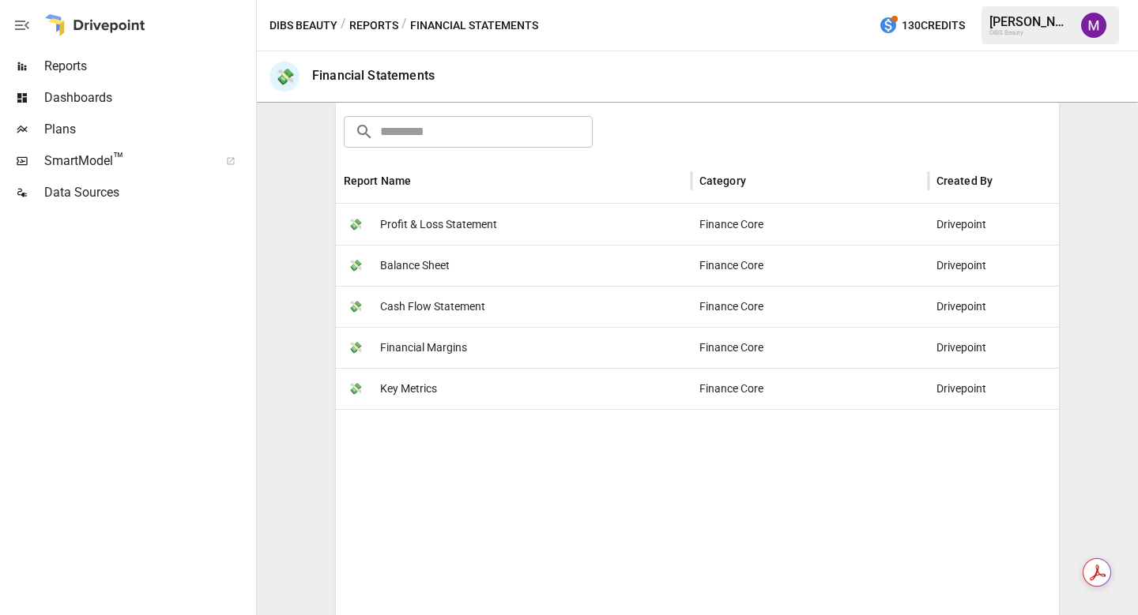
scroll to position [242, 0]
click at [411, 298] on span "Cash Flow Statement" at bounding box center [432, 306] width 105 height 40
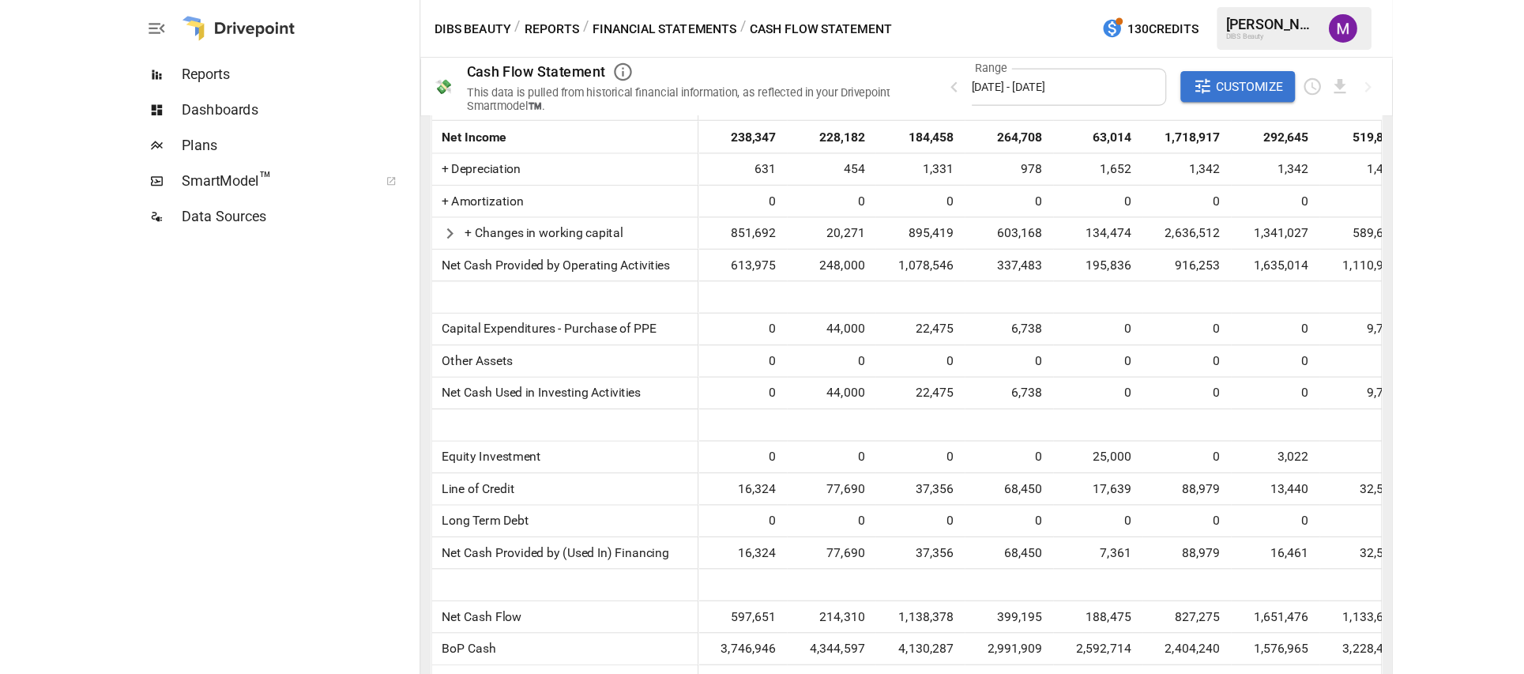
scroll to position [435, 0]
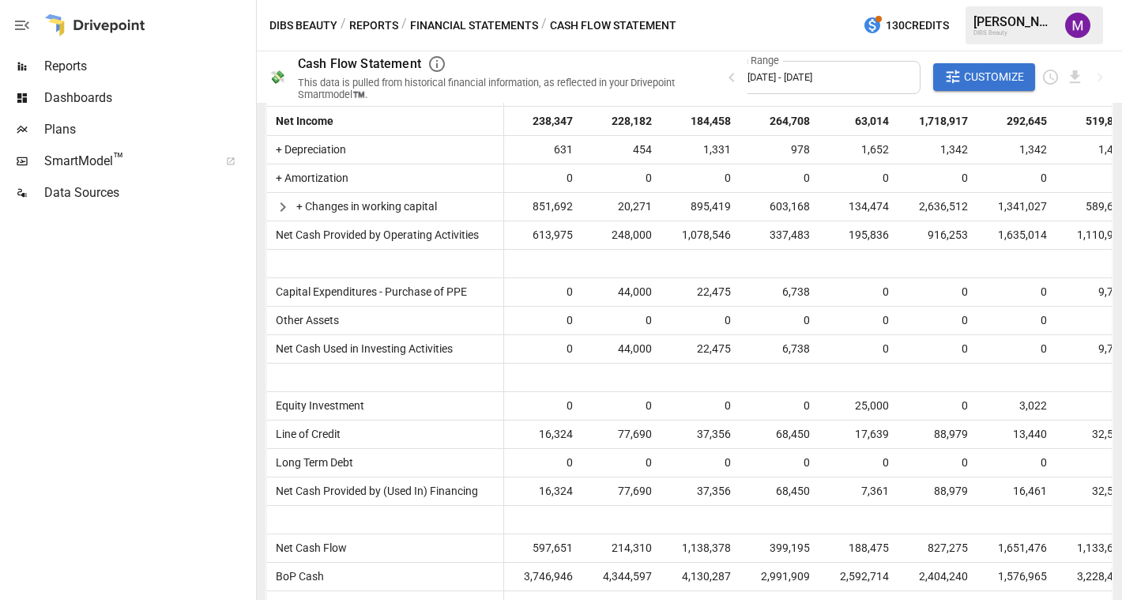
click at [1117, 586] on div "Net Cash Flow Aug-24 Sep-24 Oct-24 Nov-24 Dec-24 Jan-25 Feb-25 Mar-25 Apr-25 Ma…" at bounding box center [689, 351] width 865 height 497
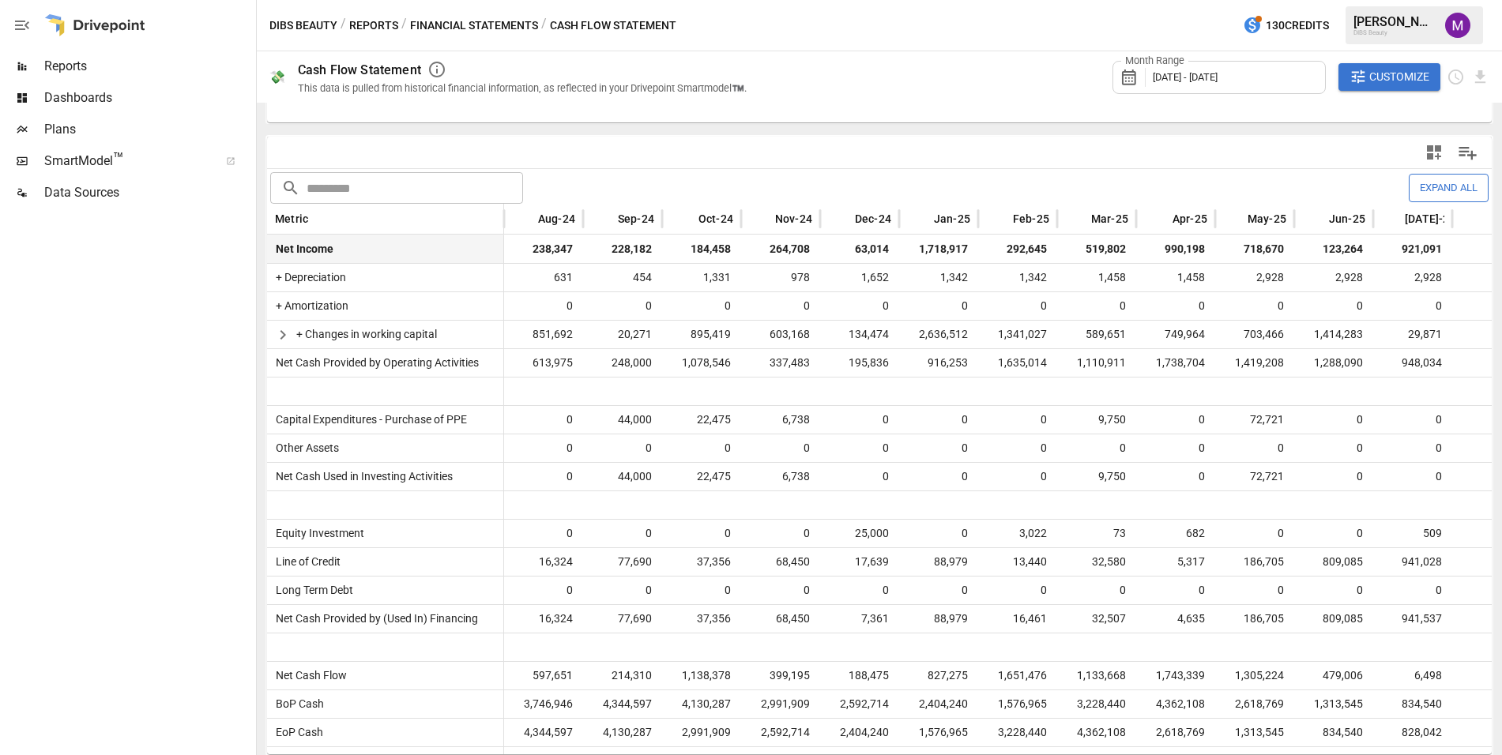
scroll to position [308, 0]
click at [464, 28] on button "Financial Statements" at bounding box center [474, 26] width 128 height 20
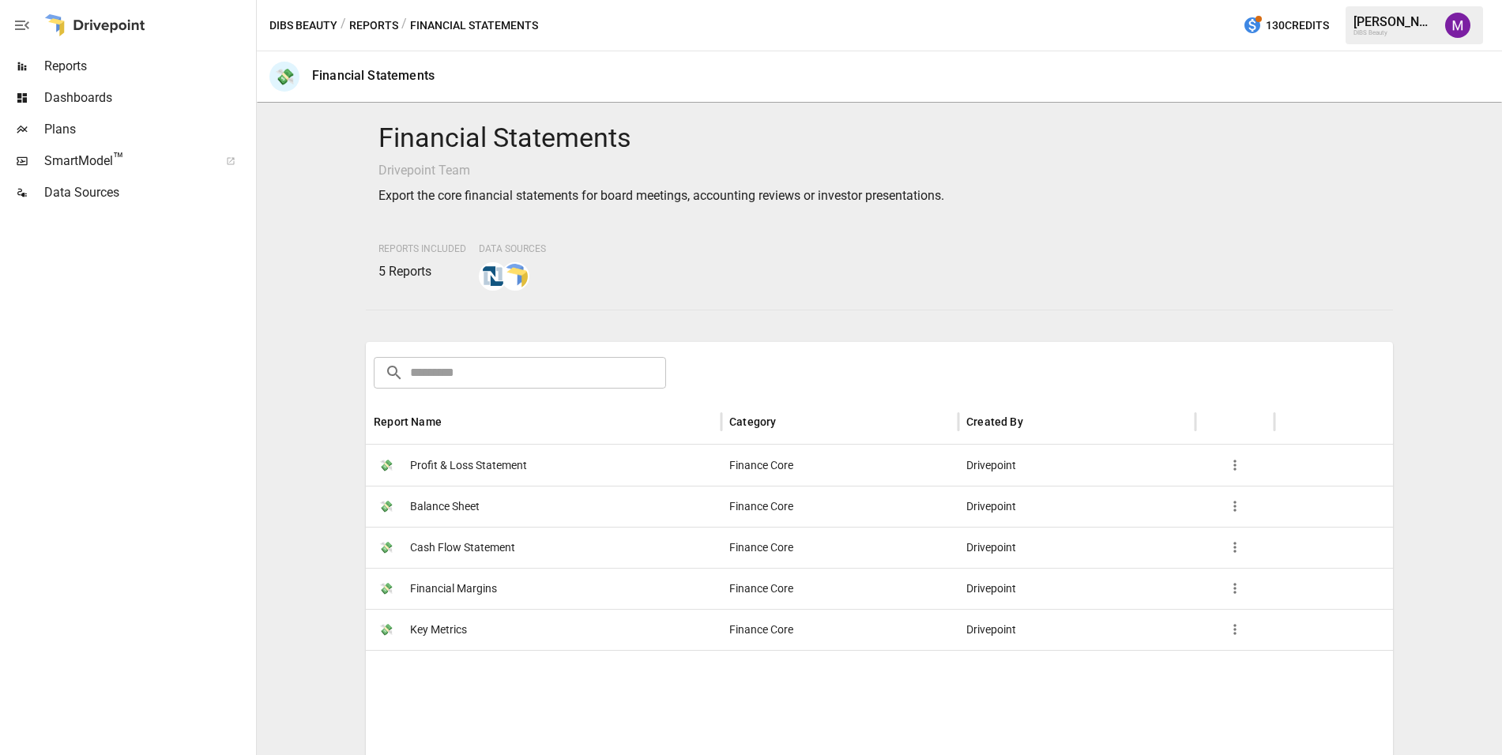
click at [646, 468] on div "💸 Profit & Loss Statement" at bounding box center [544, 465] width 356 height 41
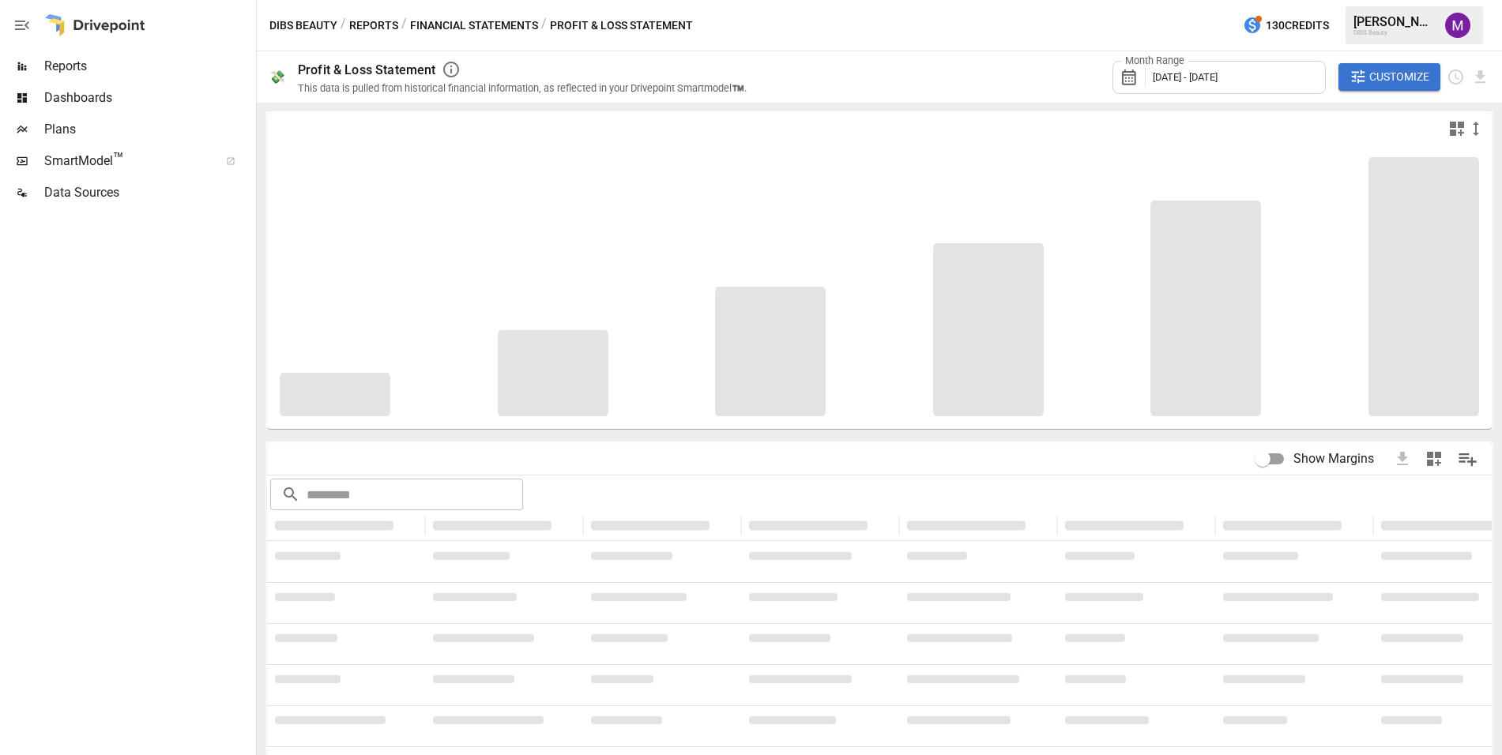
click at [1137, 79] on span "[DATE] - [DATE]" at bounding box center [1185, 77] width 65 height 12
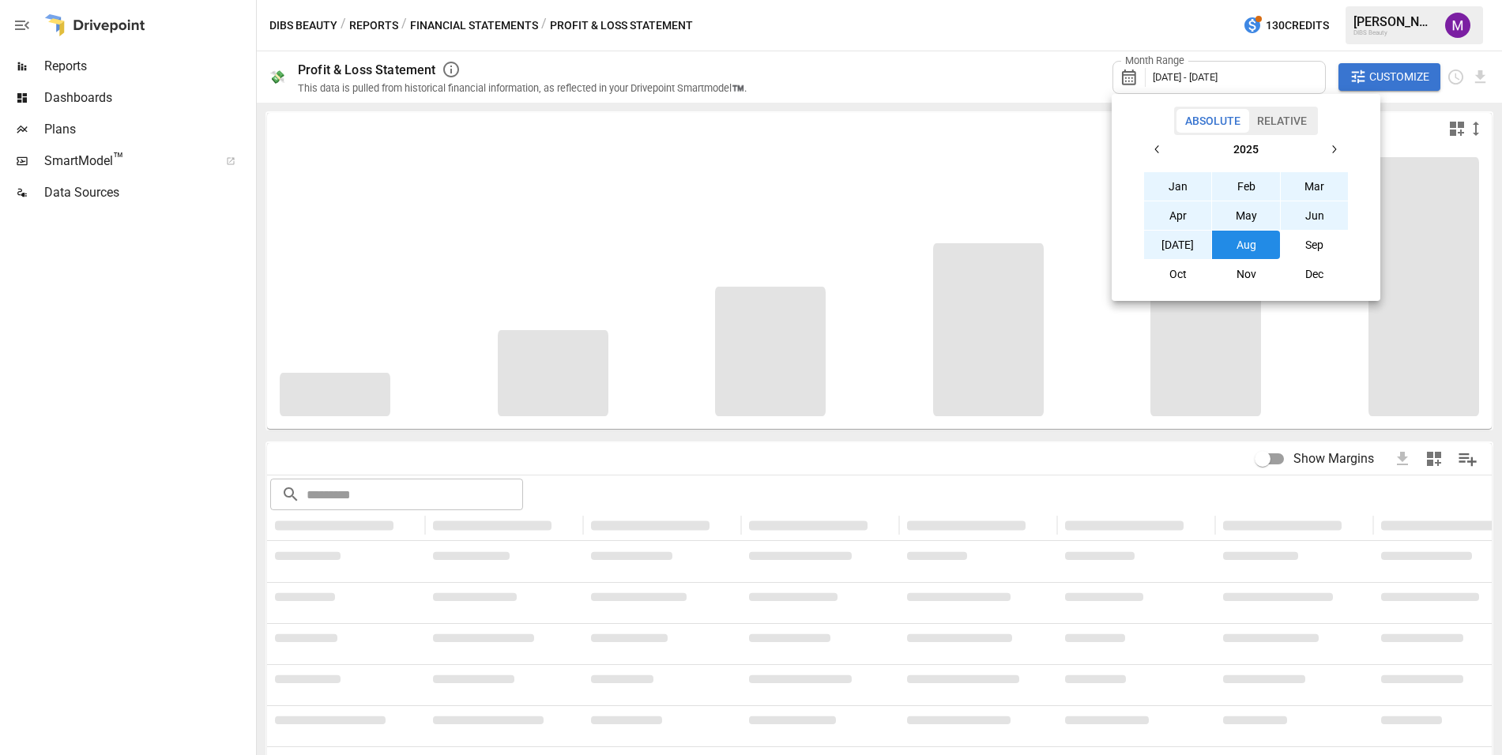
click at [1137, 239] on button "Aug" at bounding box center [1246, 245] width 68 height 28
click at [1137, 190] on button "Jan" at bounding box center [1178, 186] width 68 height 28
click at [141, 615] on div at bounding box center [751, 377] width 1502 height 755
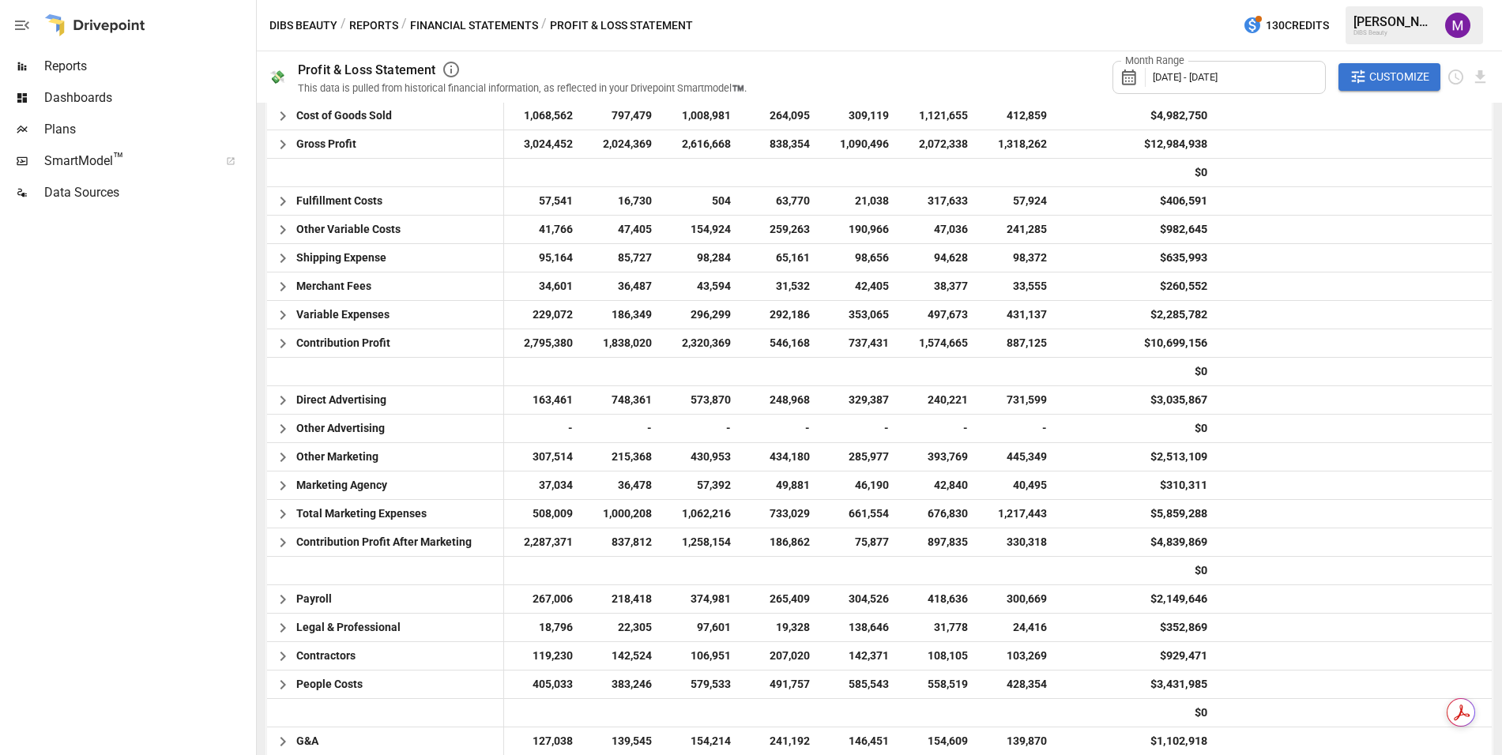
scroll to position [130, 0]
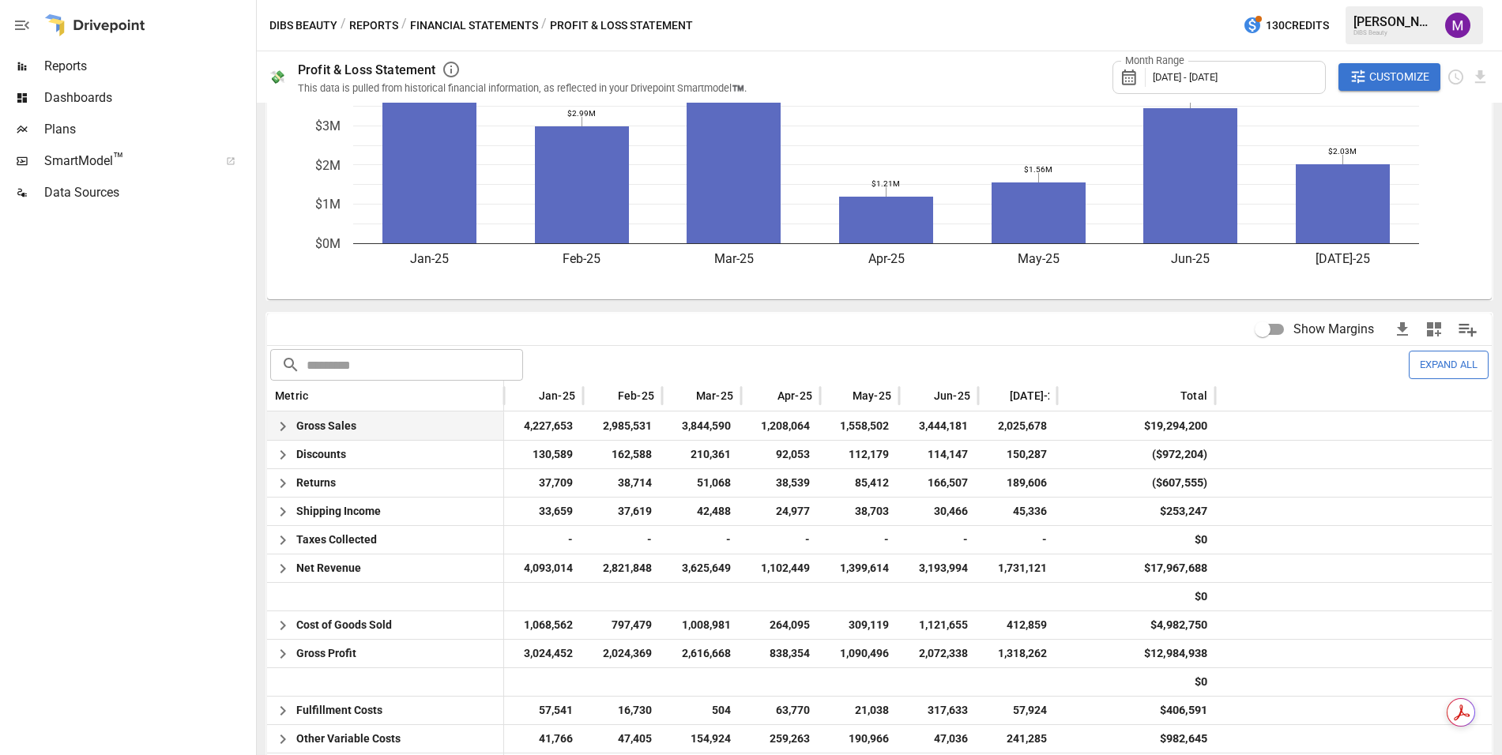
click at [288, 430] on icon "button" at bounding box center [282, 426] width 19 height 19
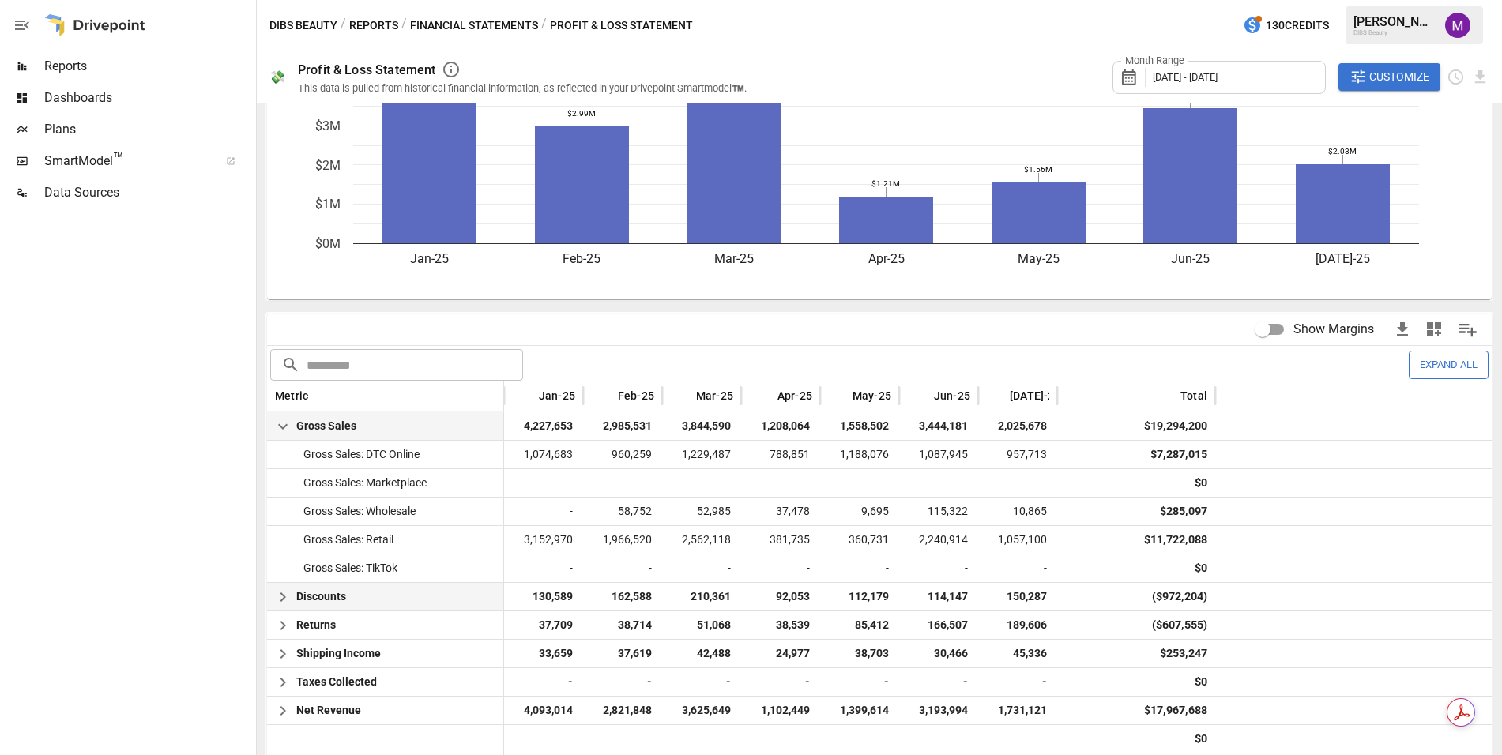
click at [1024, 604] on span "150,287" at bounding box center [1017, 597] width 63 height 28
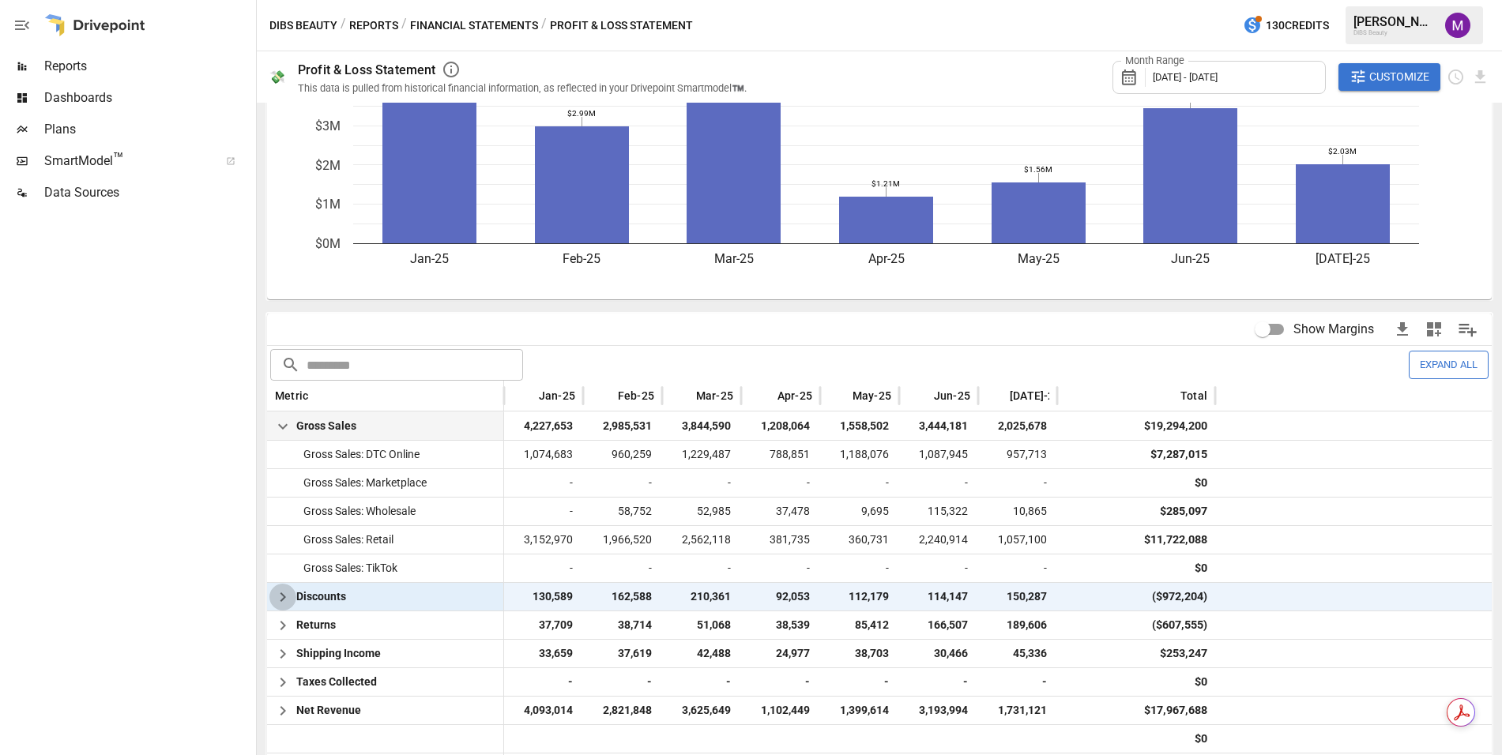
click at [281, 601] on icon "button" at bounding box center [282, 597] width 19 height 19
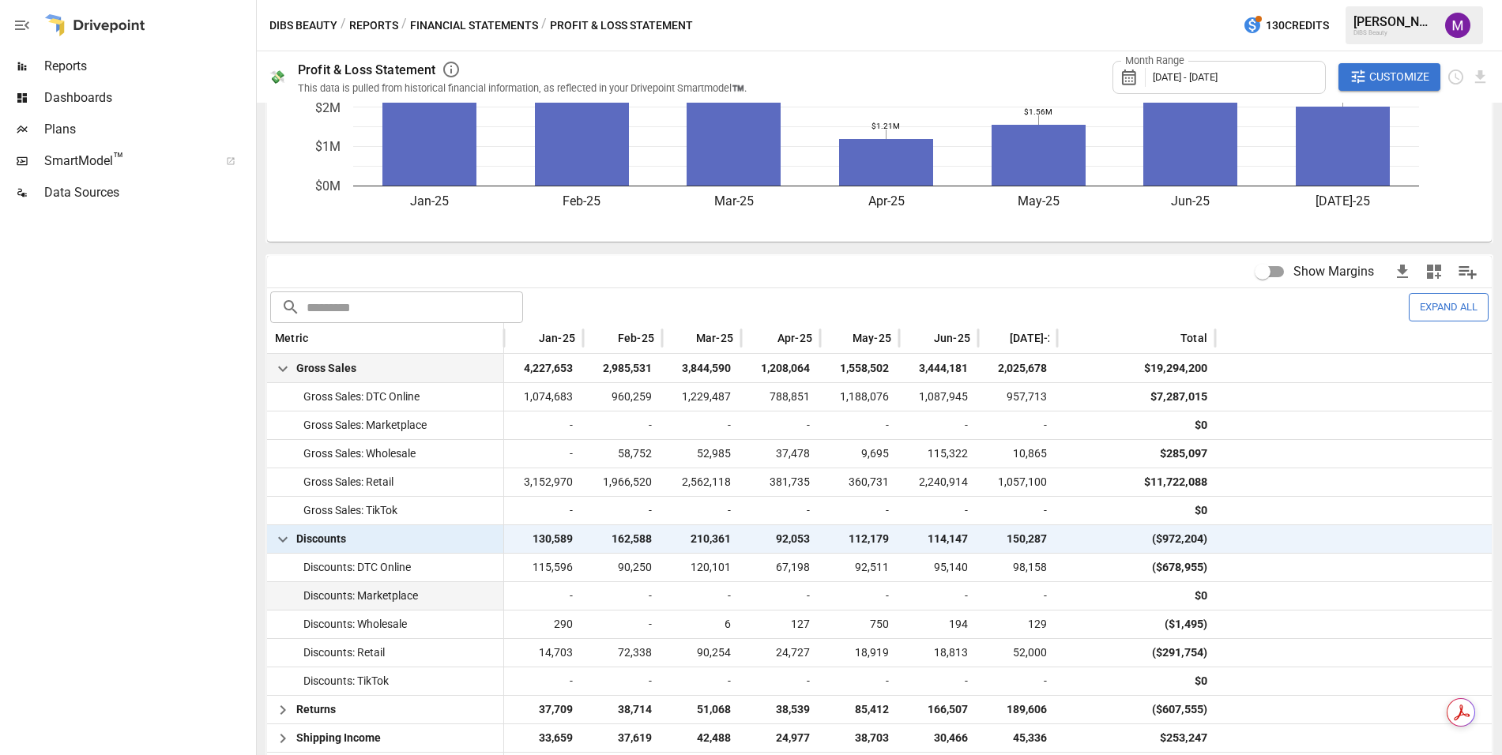
scroll to position [268, 0]
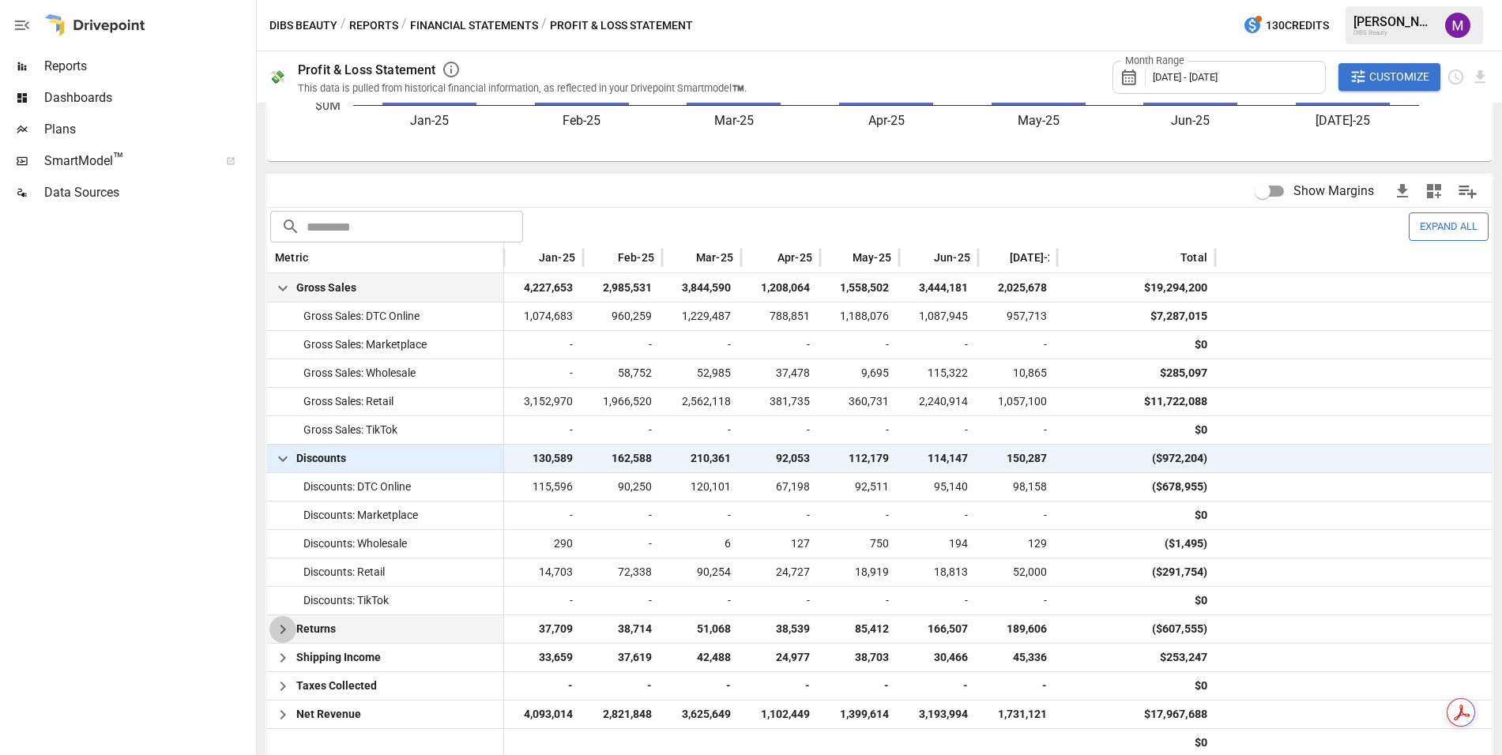
click at [271, 615] on button "button" at bounding box center [282, 629] width 27 height 27
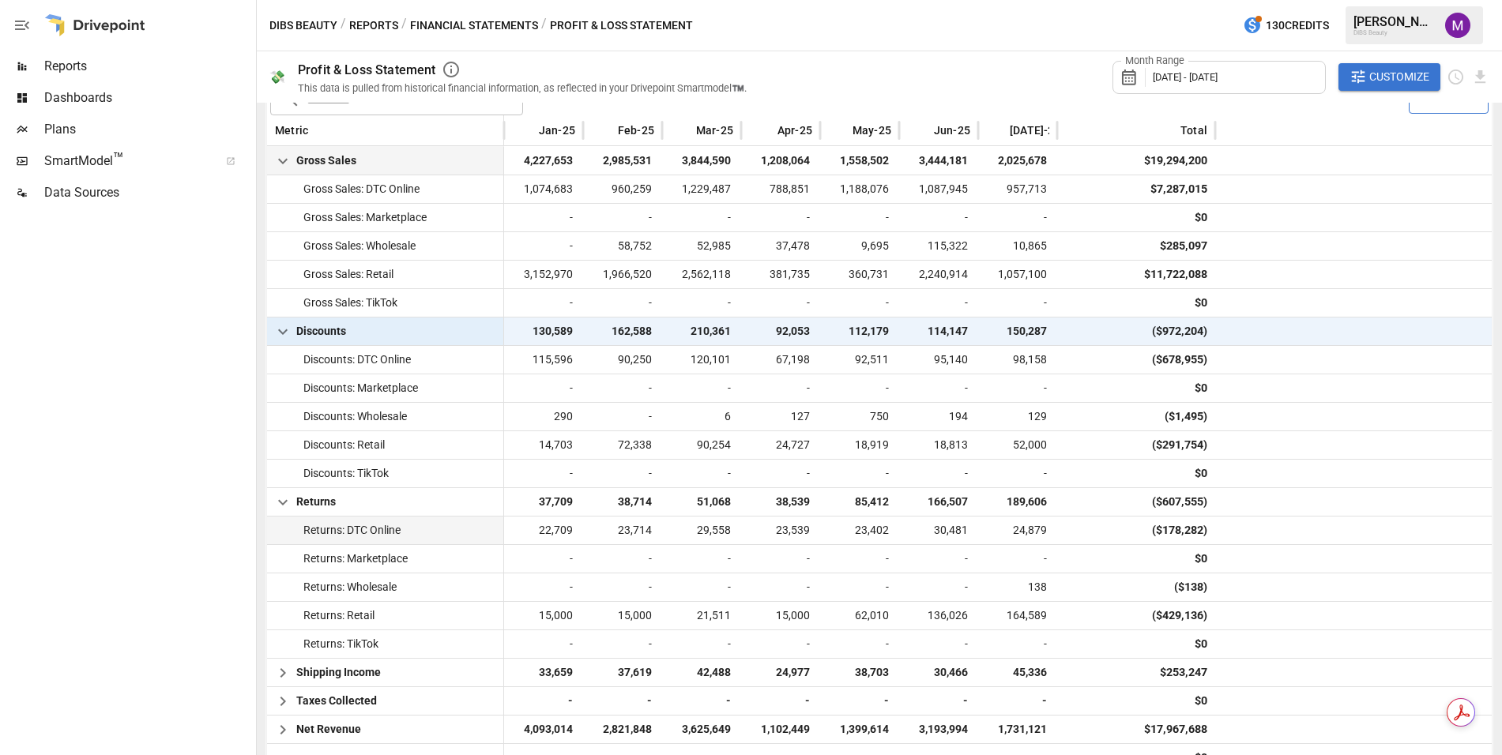
scroll to position [397, 0]
click at [277, 615] on icon "button" at bounding box center [282, 671] width 19 height 19
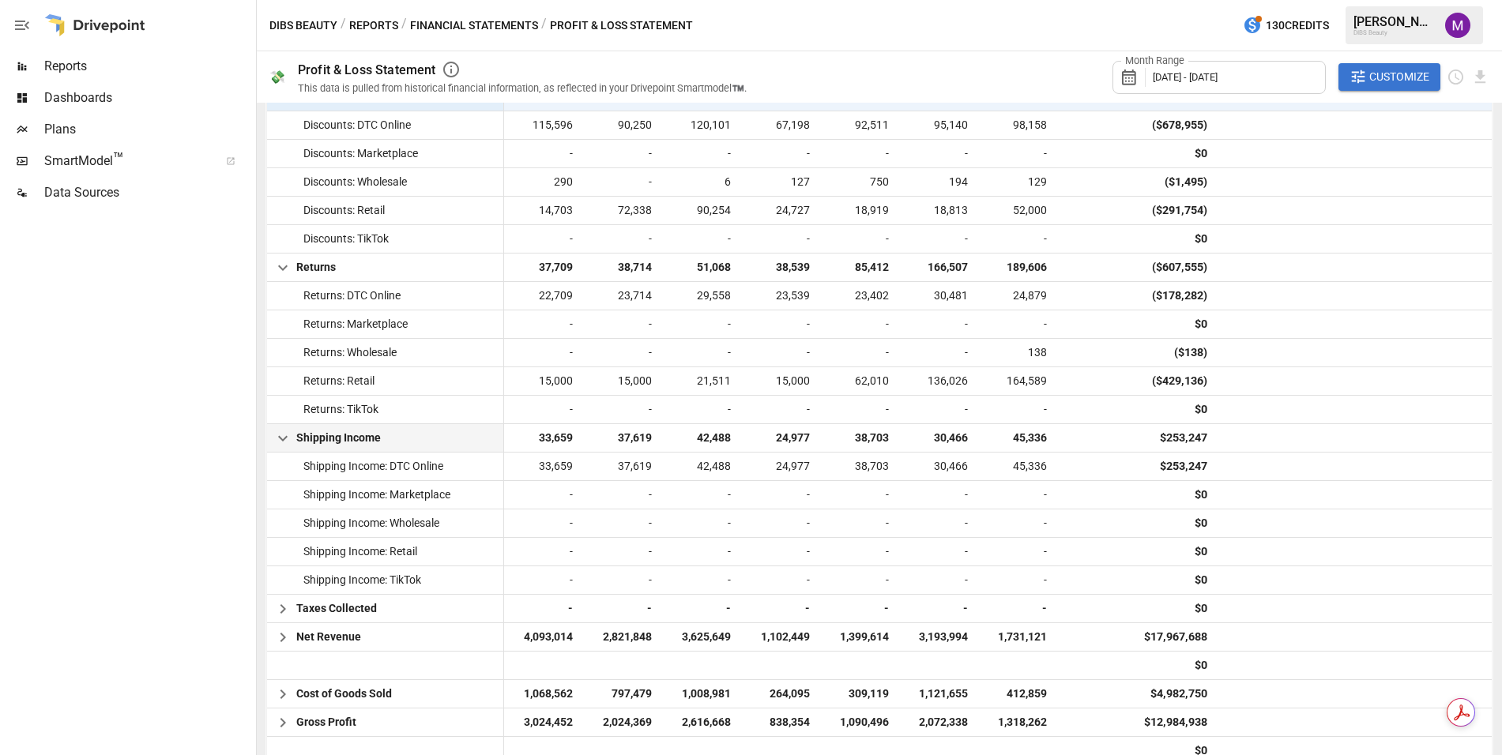
scroll to position [630, 0]
click at [277, 615] on icon "button" at bounding box center [282, 636] width 19 height 19
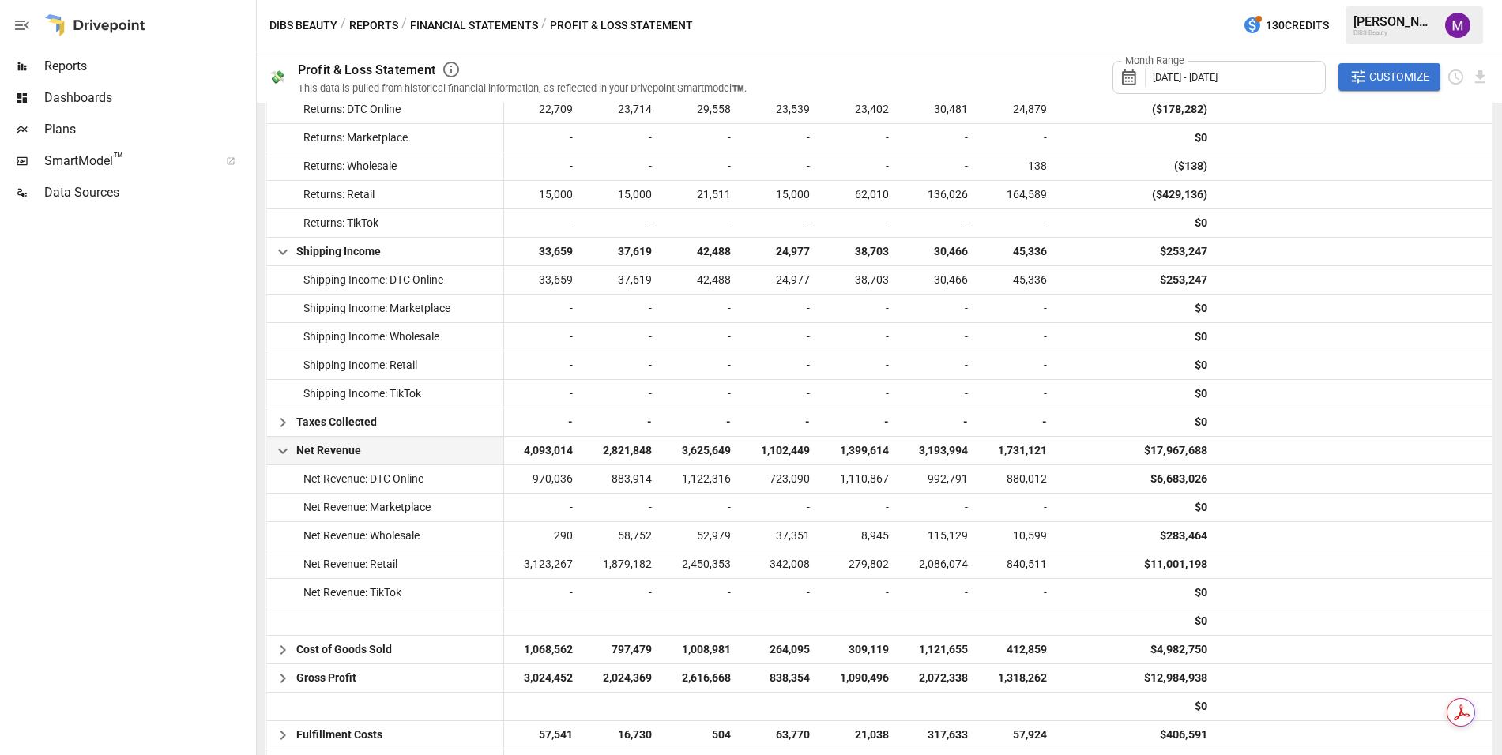
scroll to position [832, 0]
